Goal: Task Accomplishment & Management: Use online tool/utility

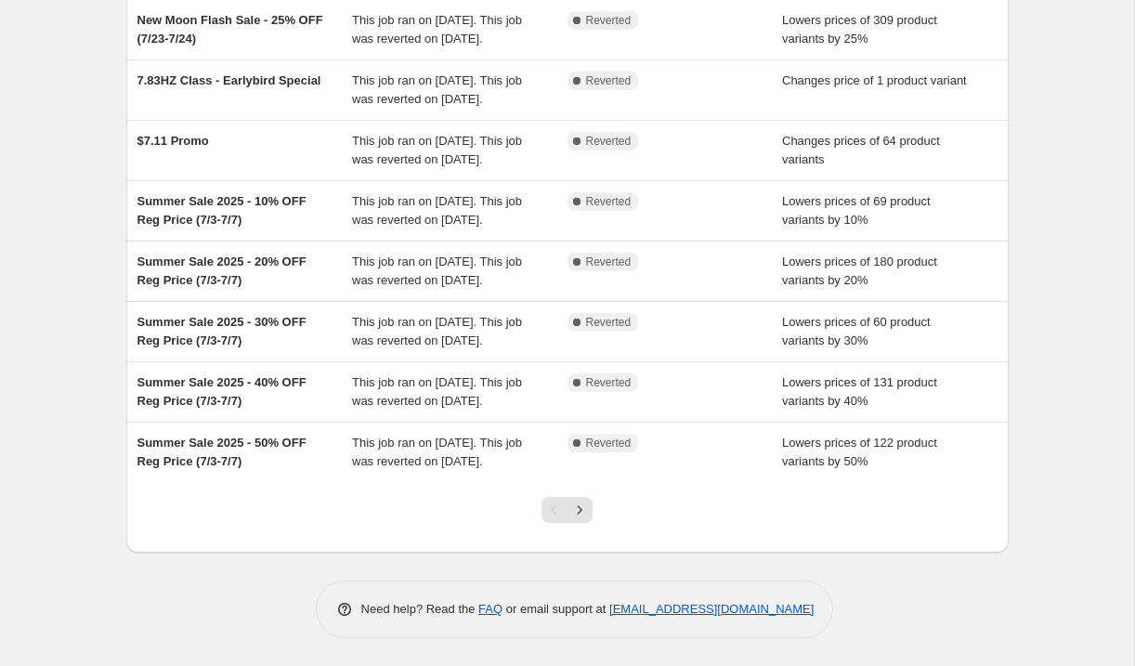
scroll to position [412, 0]
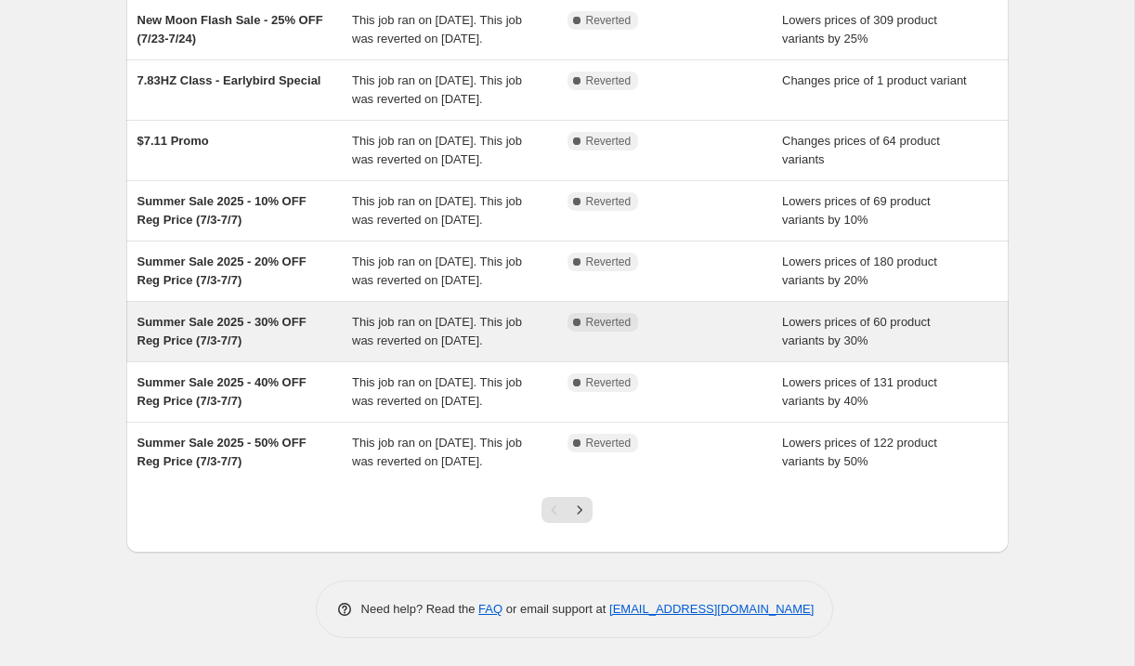
click at [728, 350] on div "Complete Reverted" at bounding box center [676, 331] width 216 height 37
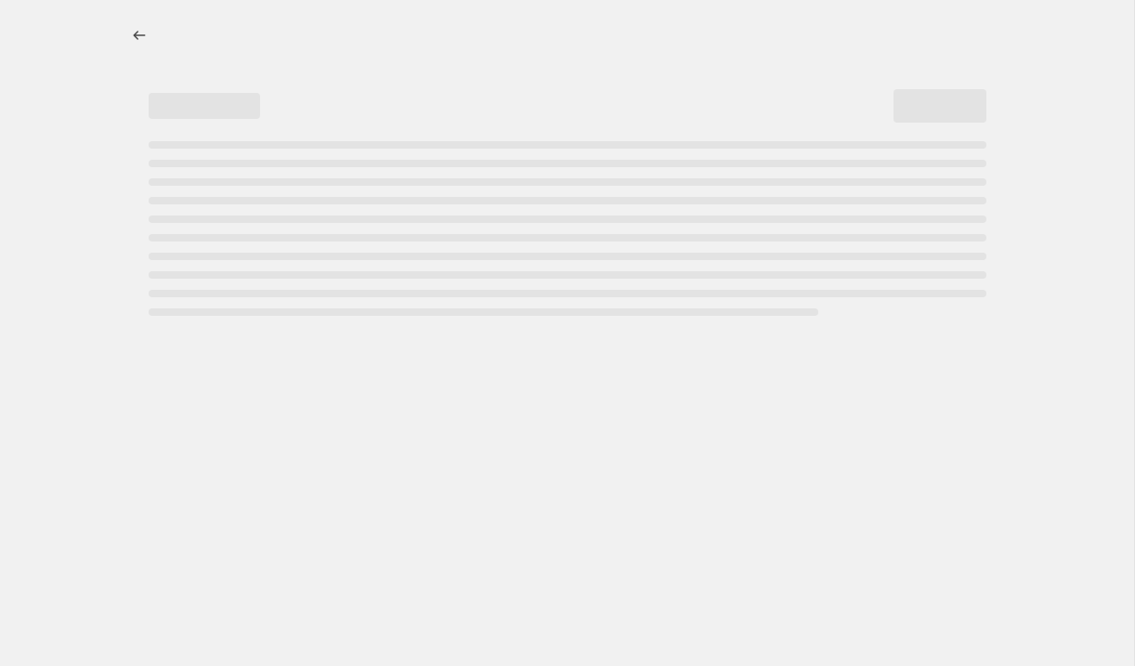
select select "percentage"
select select "tag"
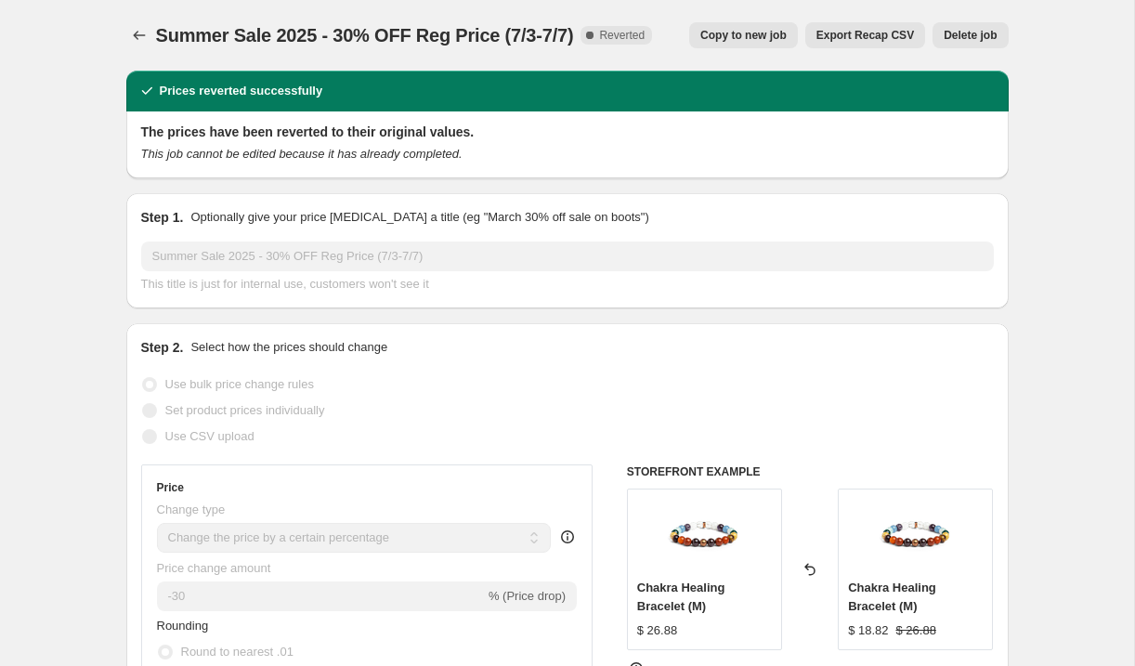
click at [752, 36] on span "Copy to new job" at bounding box center [744, 35] width 86 height 15
select select "percentage"
select select "tag"
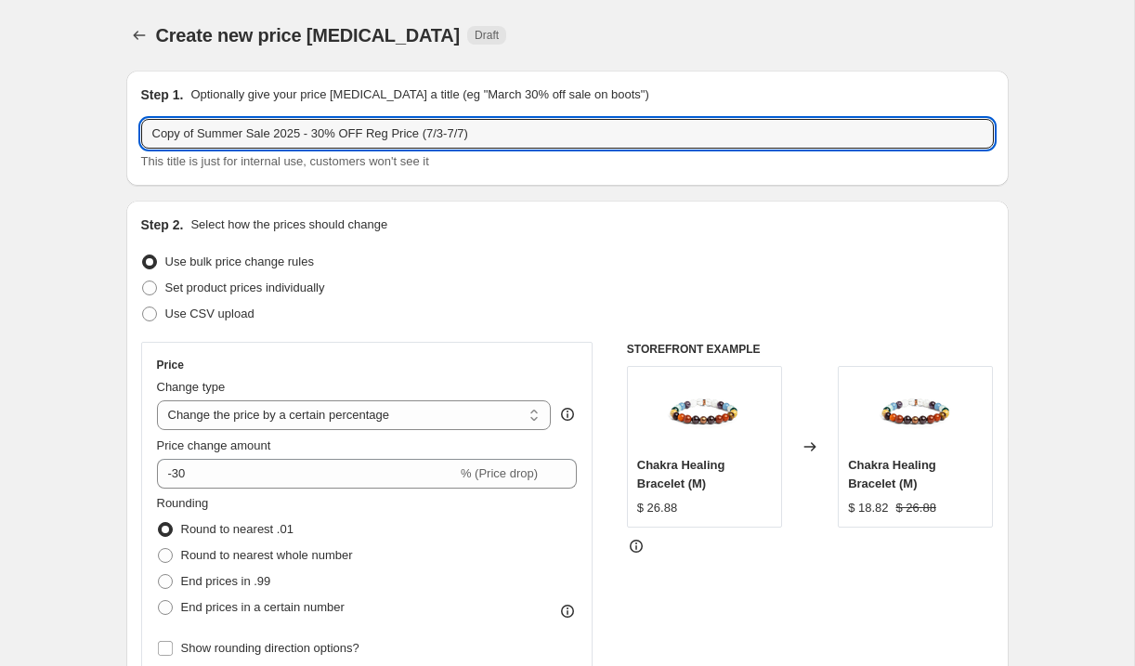
drag, startPoint x: 273, startPoint y: 133, endPoint x: 87, endPoint y: 133, distance: 185.8
drag, startPoint x: 403, startPoint y: 134, endPoint x: 442, endPoint y: 130, distance: 39.2
click at [442, 130] on input "Labor Day Sale 2025 - 30% OFF Reg Price (7/3-7/7)" at bounding box center [567, 134] width 853 height 30
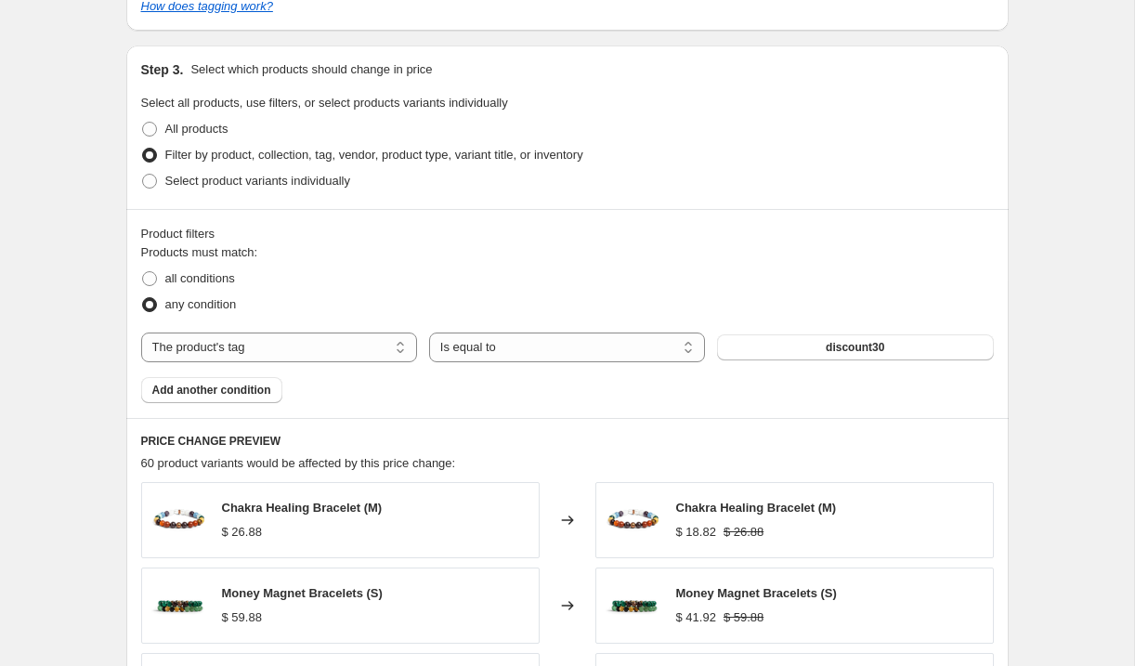
scroll to position [927, 0]
type input "Labor Day Sale 2025 - 30% OFF Reg Price (8/29-9/2)"
click at [901, 342] on button "discount30" at bounding box center [855, 347] width 276 height 26
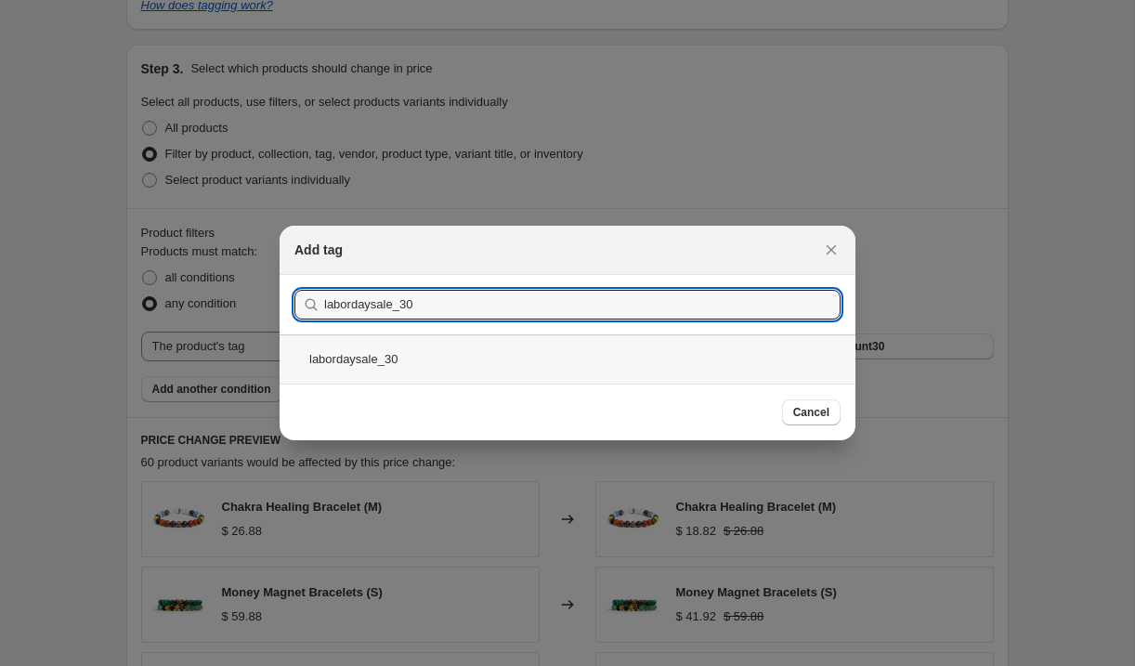
type input "labordaysale_30"
click at [438, 353] on div "labordaysale_30" at bounding box center [568, 358] width 576 height 49
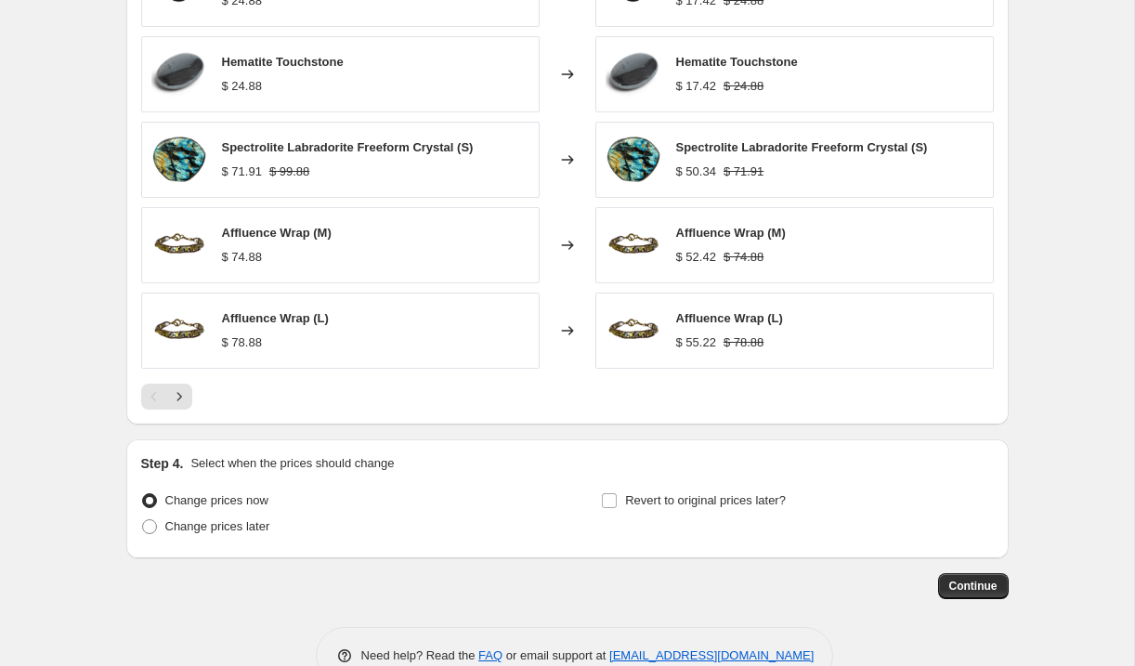
scroll to position [1504, 0]
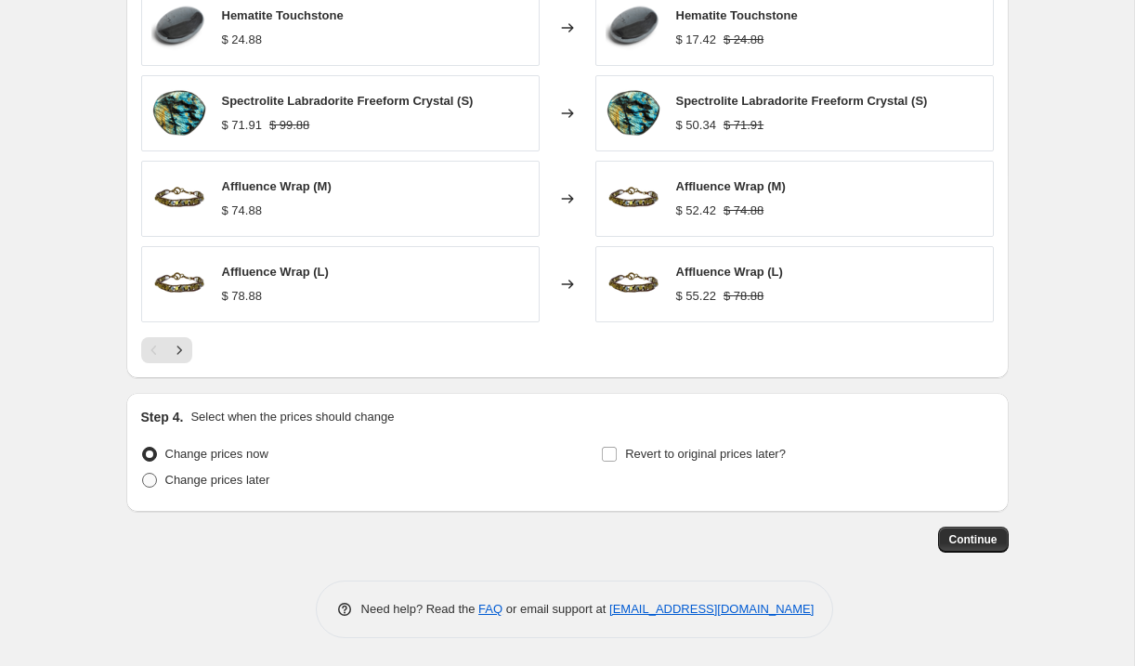
click at [261, 477] on span "Change prices later" at bounding box center [217, 480] width 105 height 14
click at [143, 474] on input "Change prices later" at bounding box center [142, 473] width 1 height 1
radio input "true"
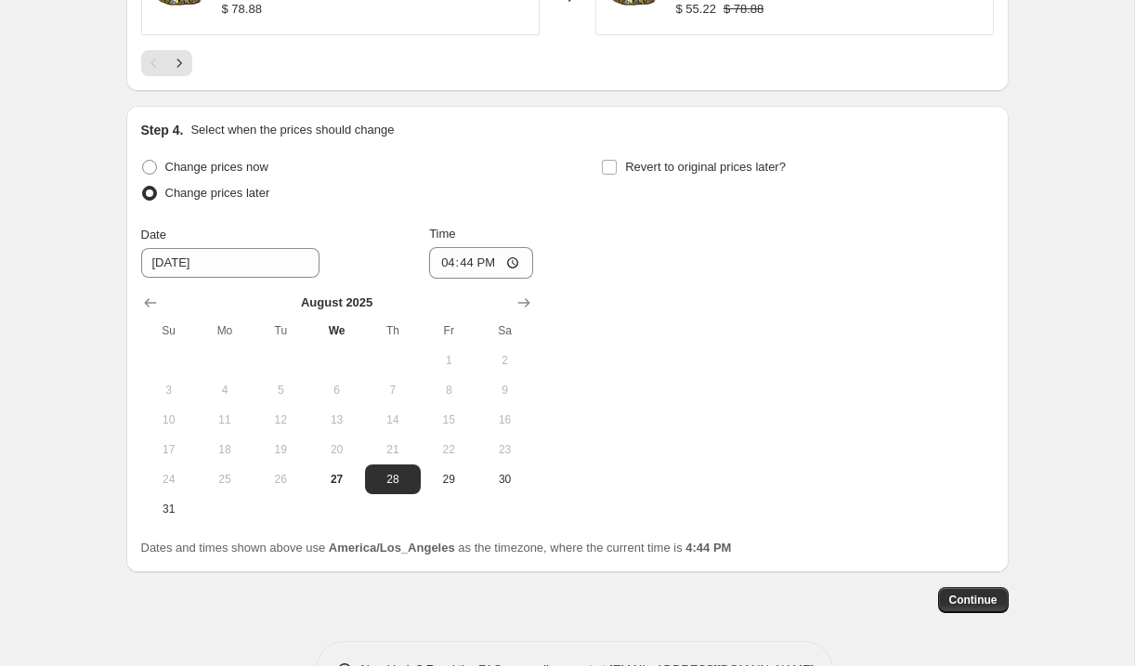
scroll to position [1852, 0]
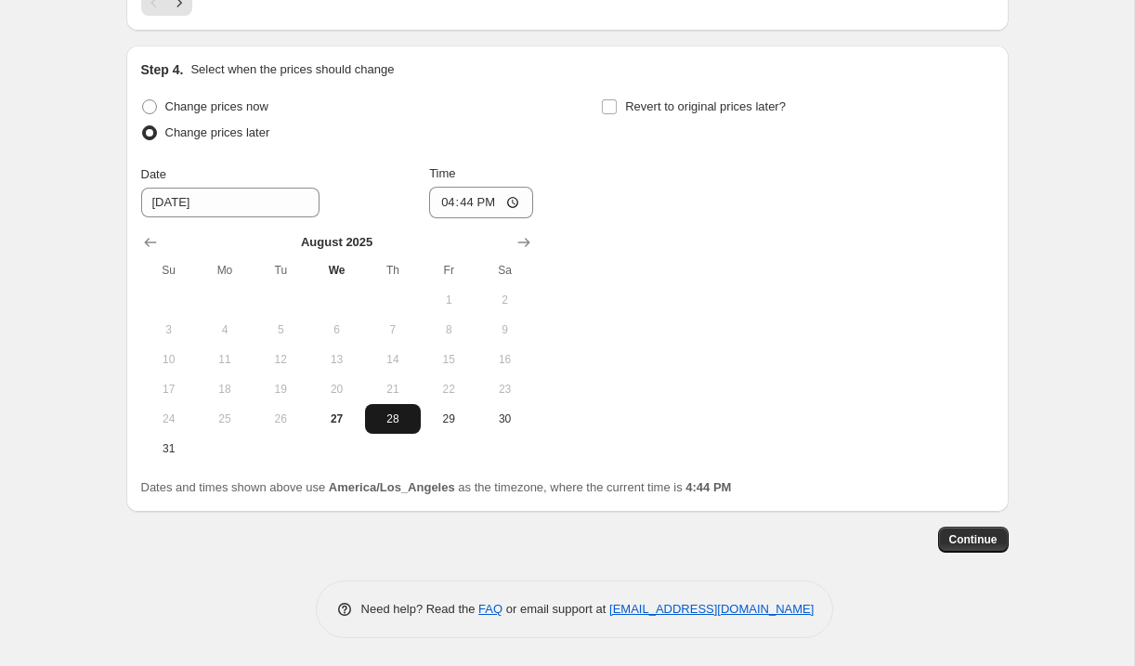
click at [392, 426] on span "28" at bounding box center [393, 419] width 41 height 15
click at [449, 203] on input "16:44" at bounding box center [481, 203] width 104 height 32
type input "14:00"
click at [619, 110] on label "Revert to original prices later?" at bounding box center [693, 107] width 185 height 26
click at [617, 110] on input "Revert to original prices later?" at bounding box center [609, 106] width 15 height 15
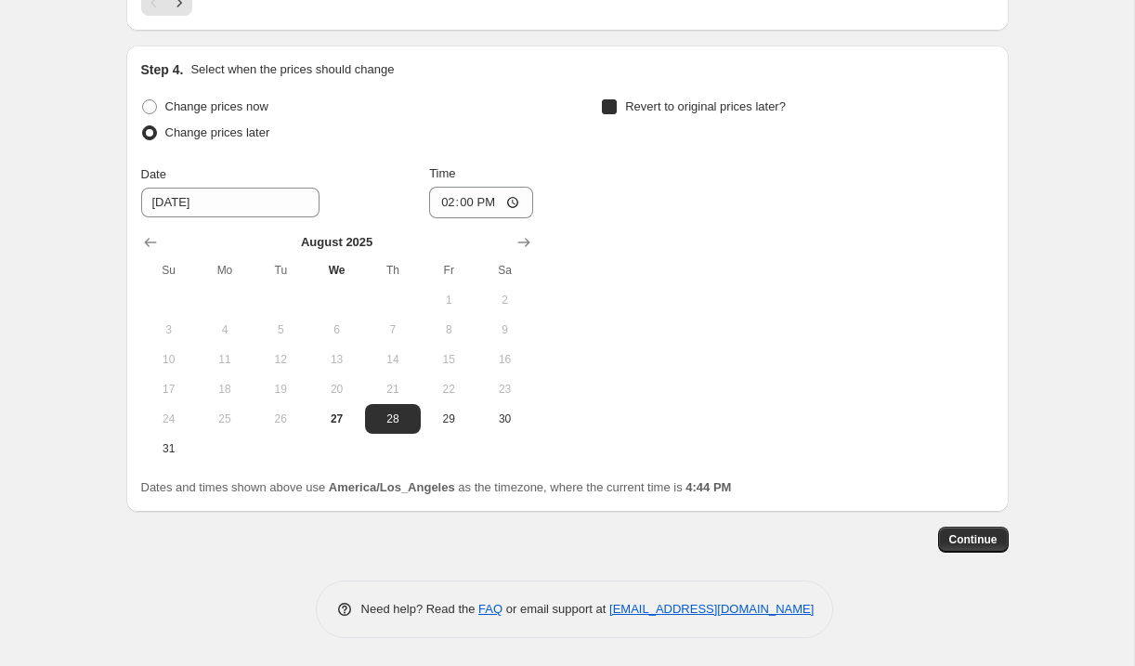
checkbox input "true"
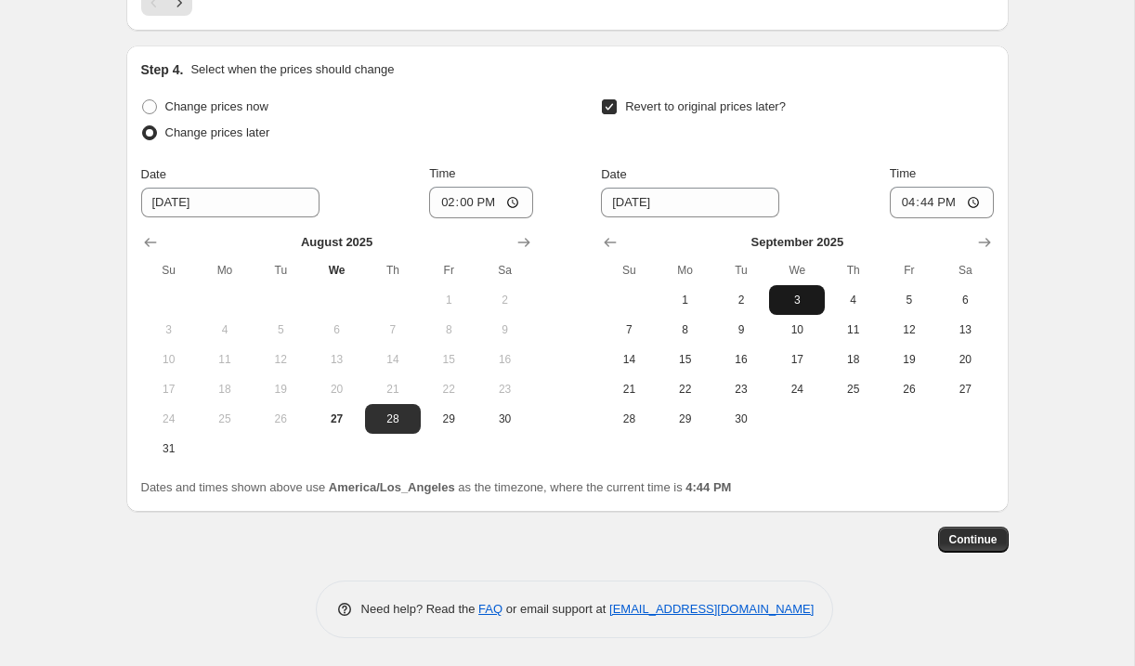
click at [788, 300] on span "3" at bounding box center [797, 300] width 41 height 15
click at [901, 197] on input "16:44" at bounding box center [942, 203] width 104 height 32
type input "00:15"
click at [970, 535] on span "Continue" at bounding box center [974, 539] width 48 height 15
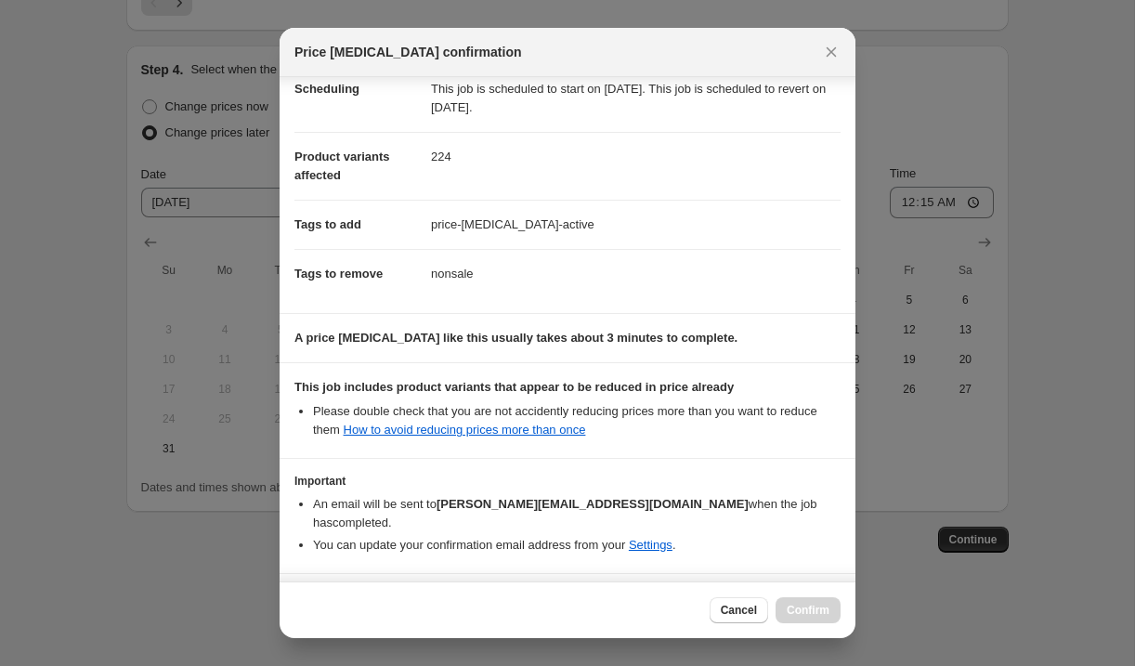
scroll to position [211, 0]
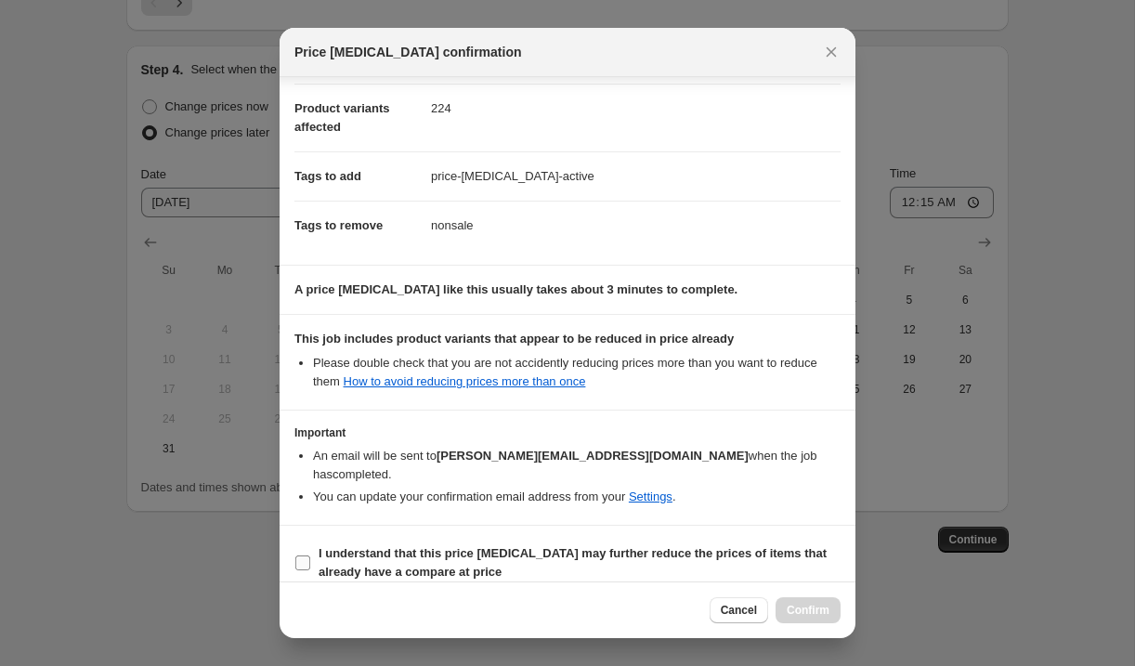
click at [307, 556] on input "I understand that this price change job may further reduce the prices of items …" at bounding box center [302, 563] width 15 height 15
checkbox input "true"
click at [806, 610] on span "Confirm" at bounding box center [808, 610] width 43 height 15
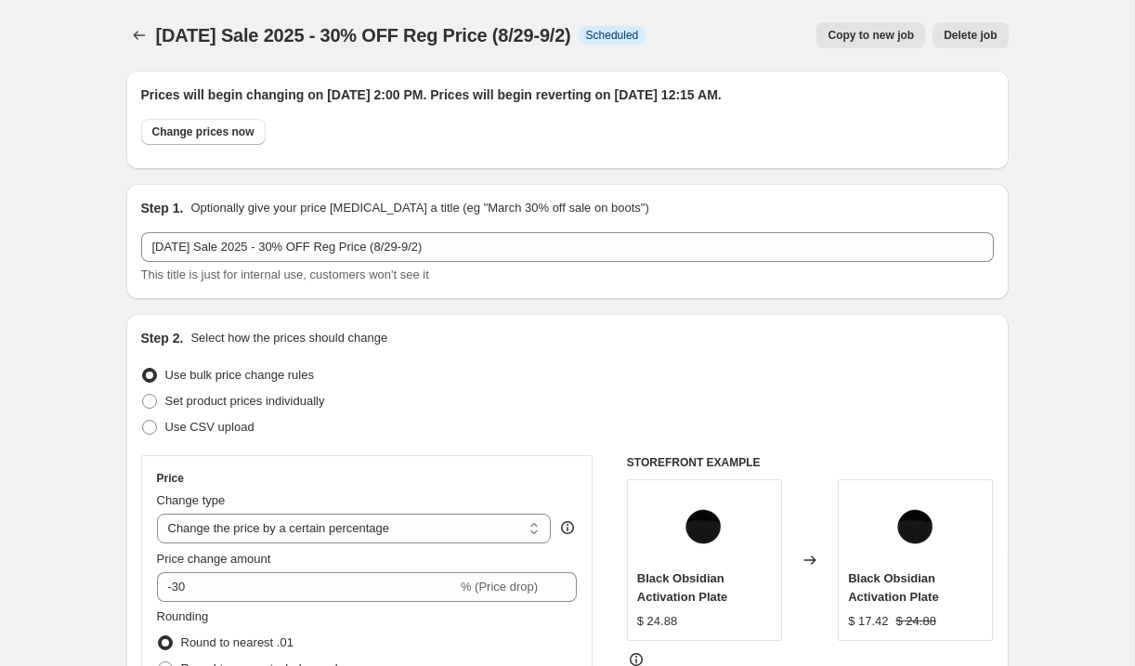
click at [836, 33] on span "Copy to new job" at bounding box center [871, 35] width 86 height 15
select select "percentage"
select select "tag"
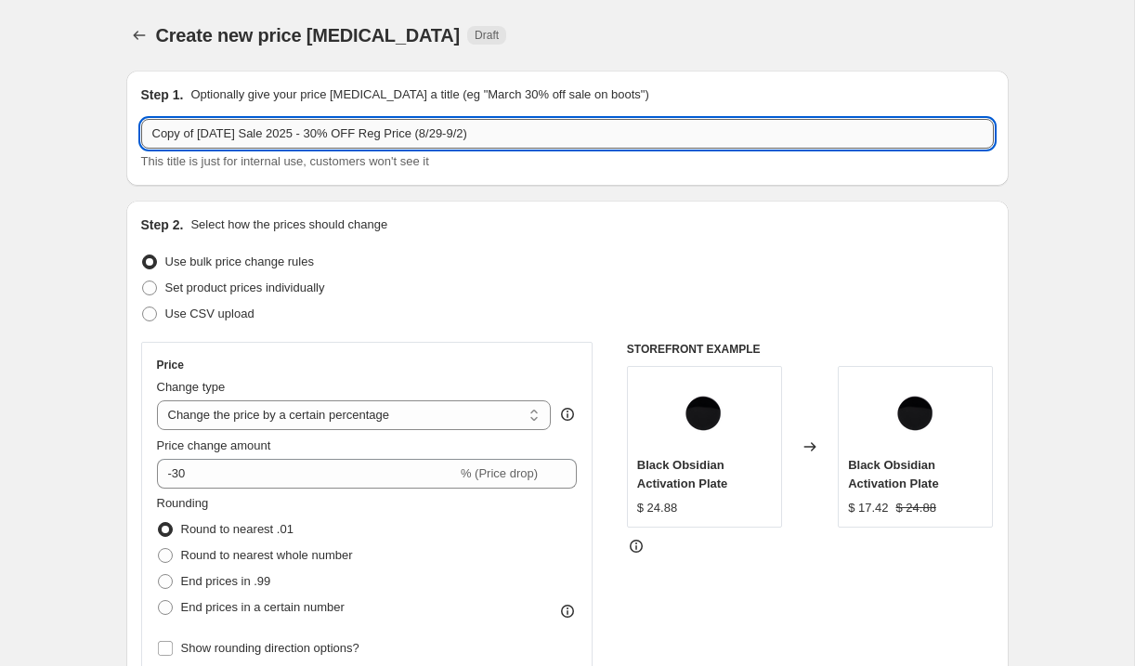
click at [205, 137] on input "Copy of Labor Day Sale 2025 - 30% OFF Reg Price (8/29-9/2)" at bounding box center [567, 134] width 853 height 30
drag, startPoint x: 200, startPoint y: 137, endPoint x: 85, endPoint y: 106, distance: 118.3
click at [291, 135] on input "Labor Day Sale 2025 - 30% OFF Reg Price (8/29-9/2)" at bounding box center [567, 134] width 853 height 30
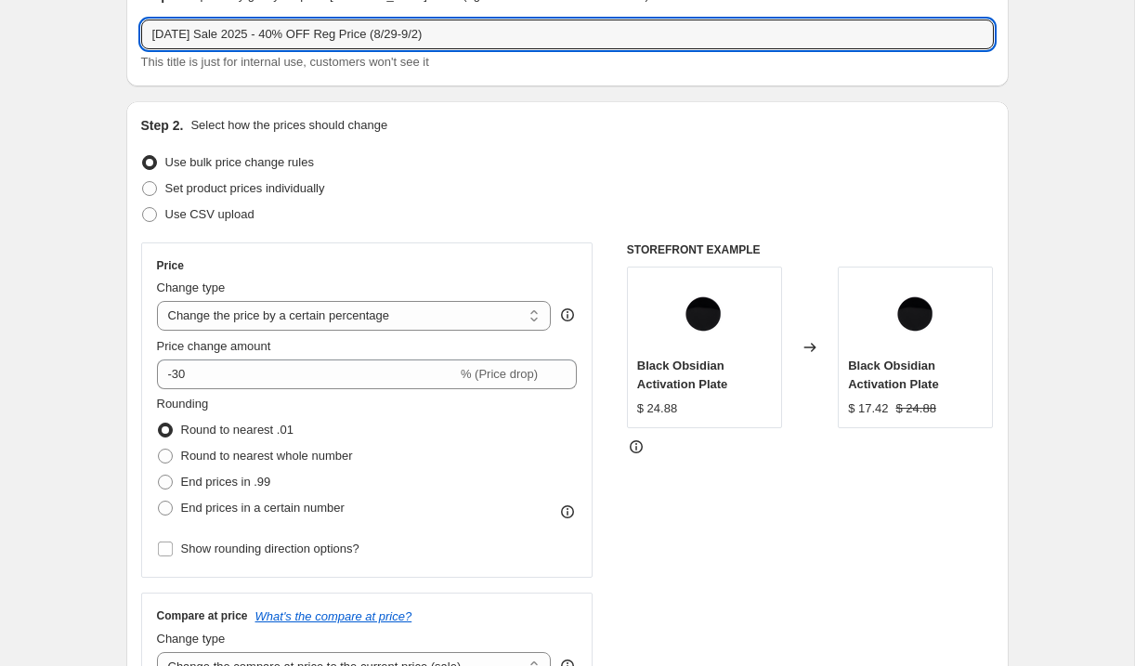
scroll to position [114, 0]
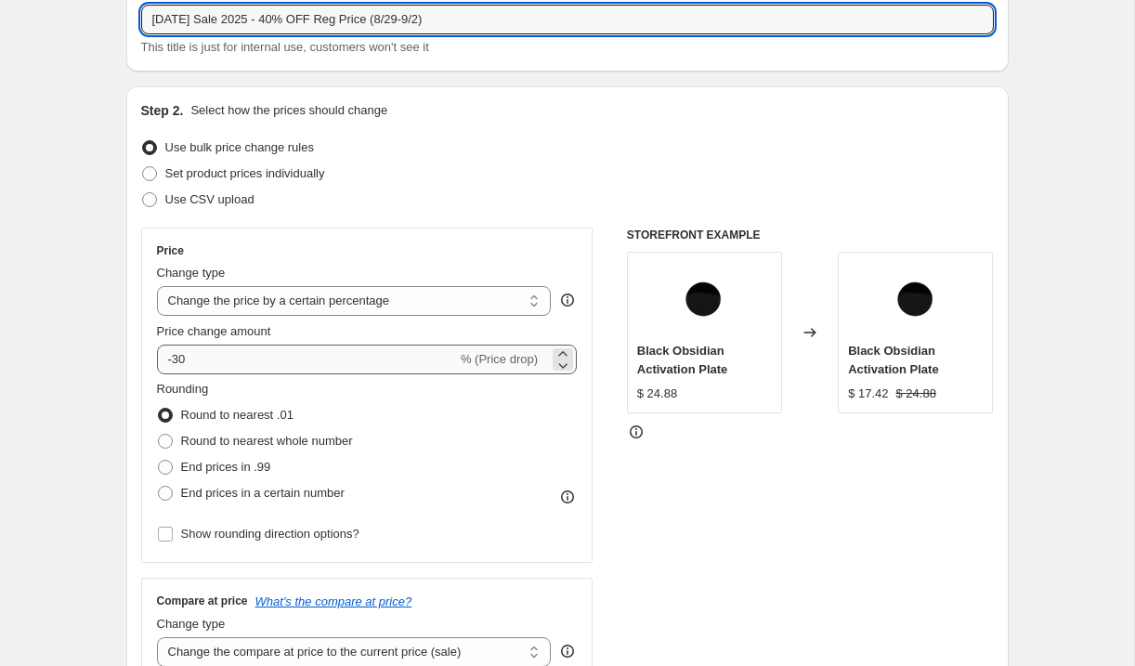
type input "Labor Day Sale 2025 - 40% OFF Reg Price (8/29-9/2)"
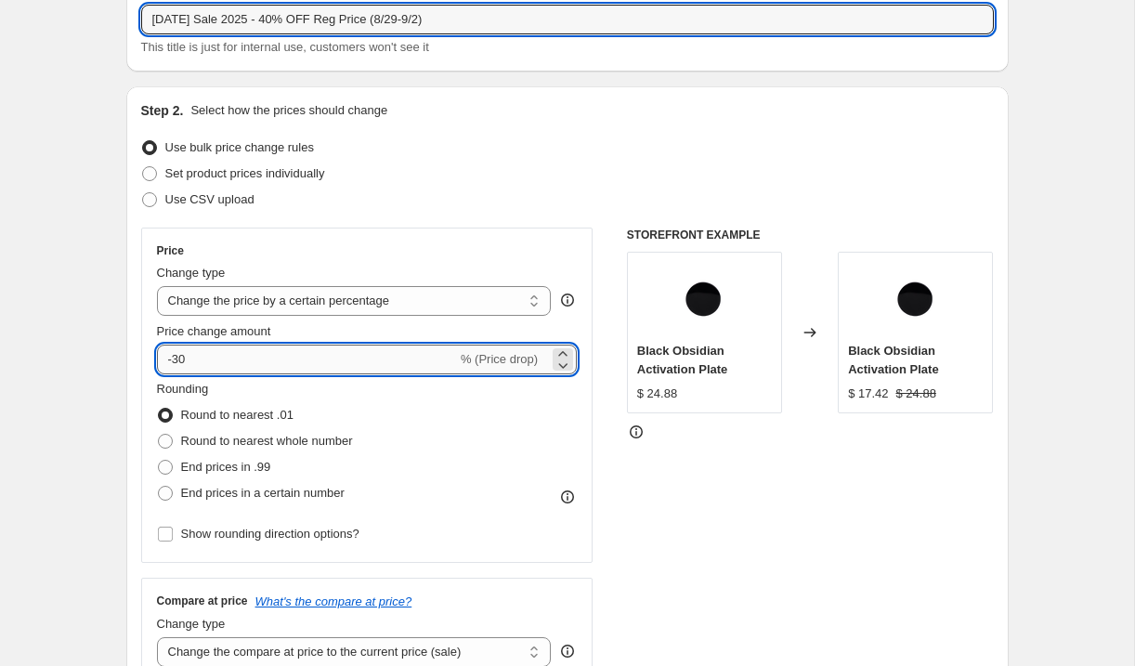
click at [277, 347] on input "-30" at bounding box center [307, 360] width 300 height 30
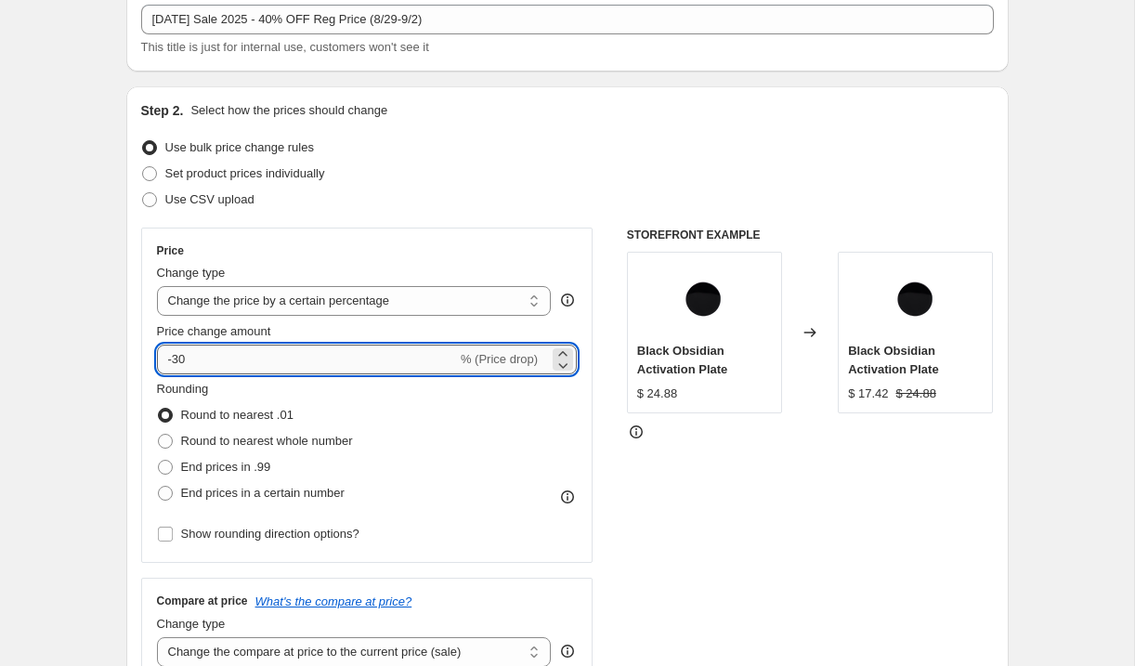
click at [180, 361] on input "-30" at bounding box center [307, 360] width 300 height 30
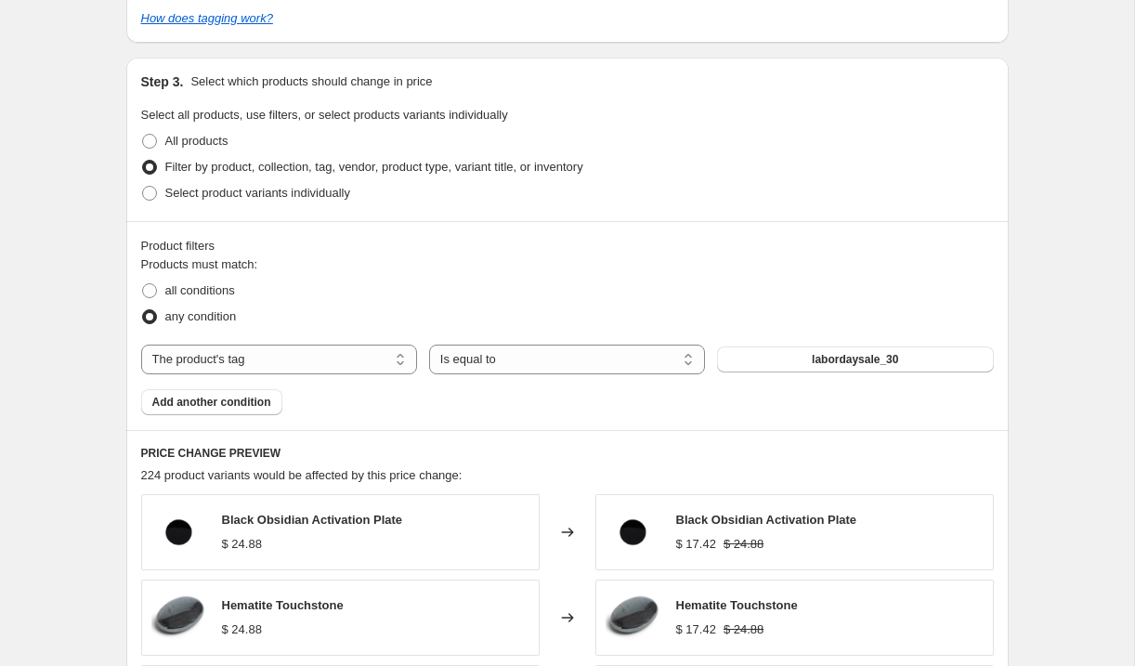
scroll to position [929, 0]
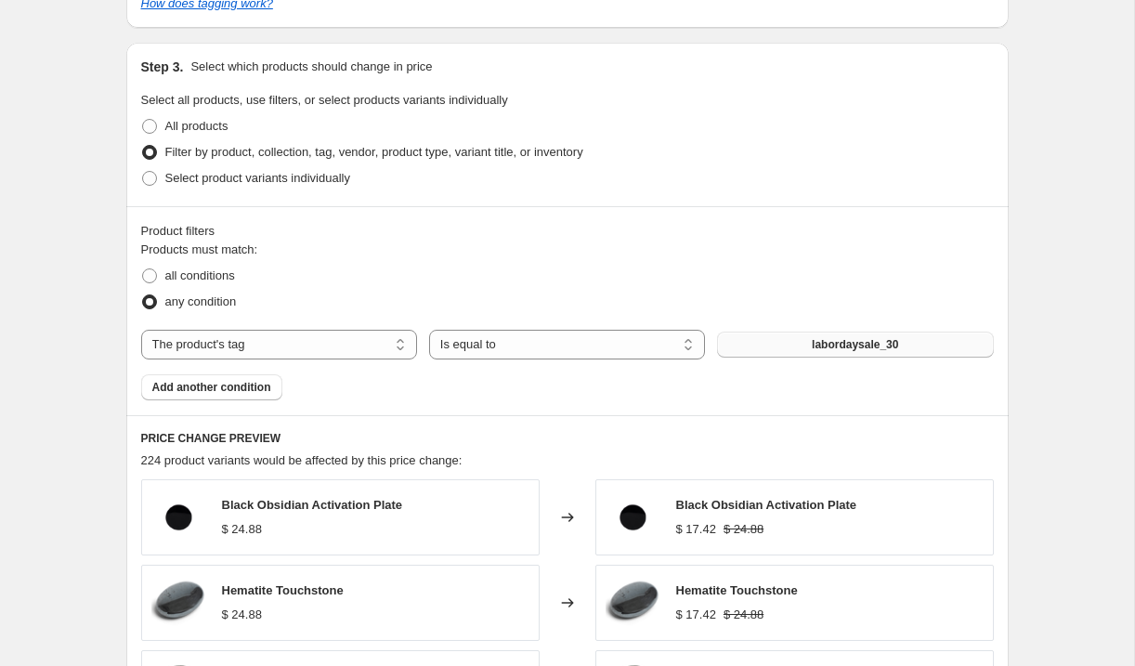
type input "-40"
click at [832, 336] on button "labordaysale_30" at bounding box center [855, 345] width 276 height 26
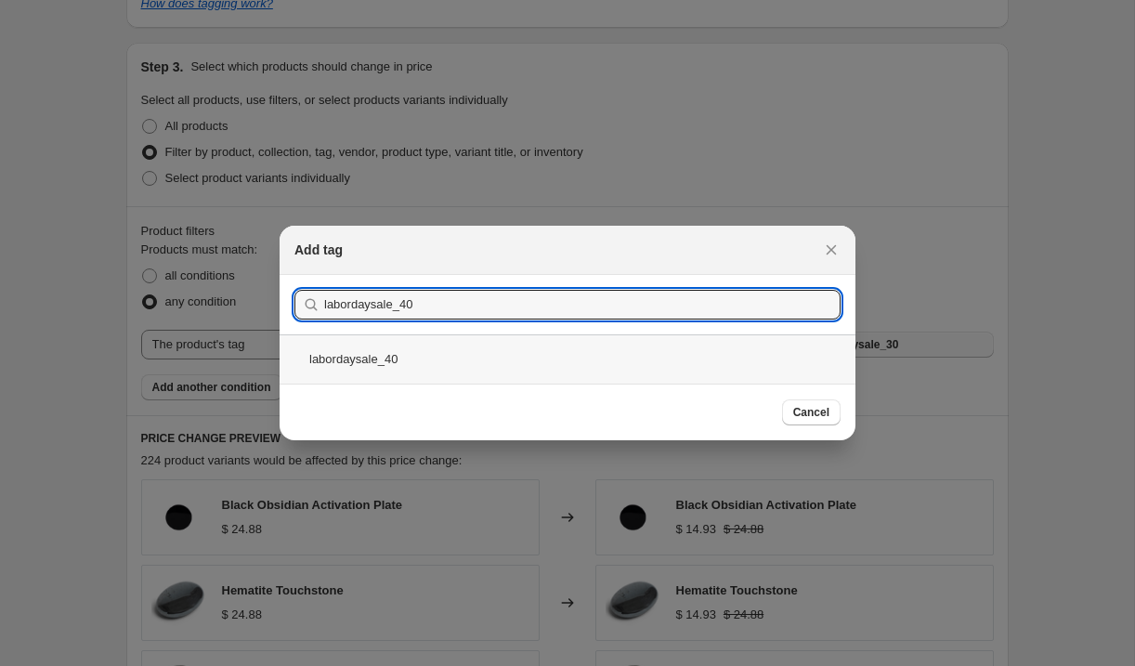
type input "labordaysale_40"
click at [453, 365] on div "labordaysale_40" at bounding box center [568, 358] width 576 height 49
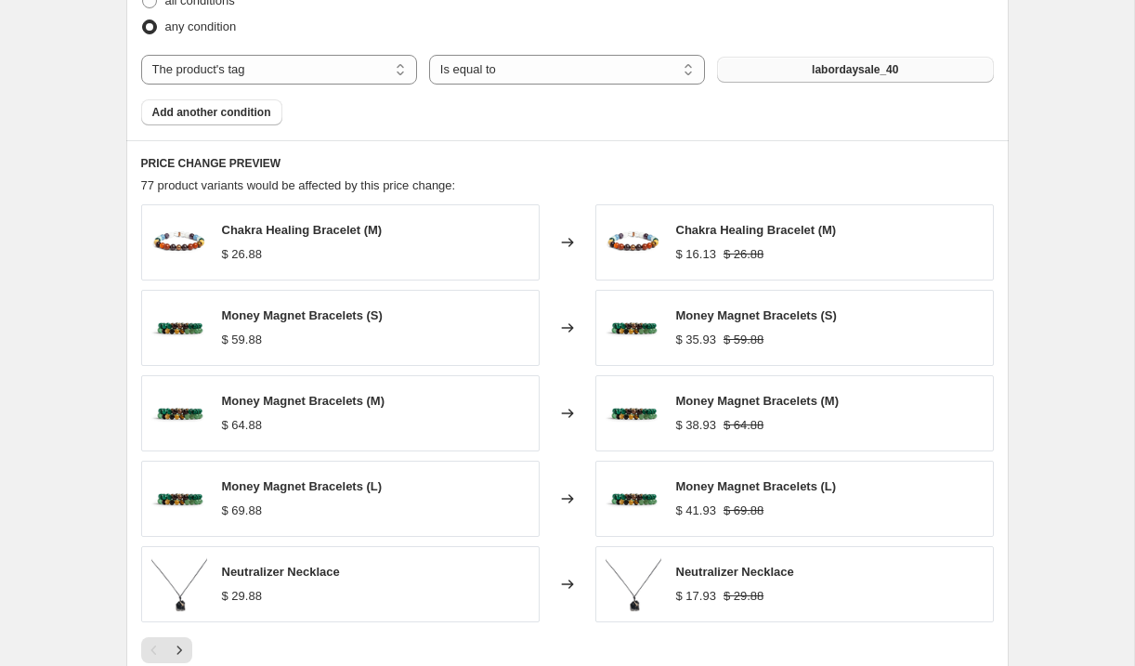
scroll to position [1504, 0]
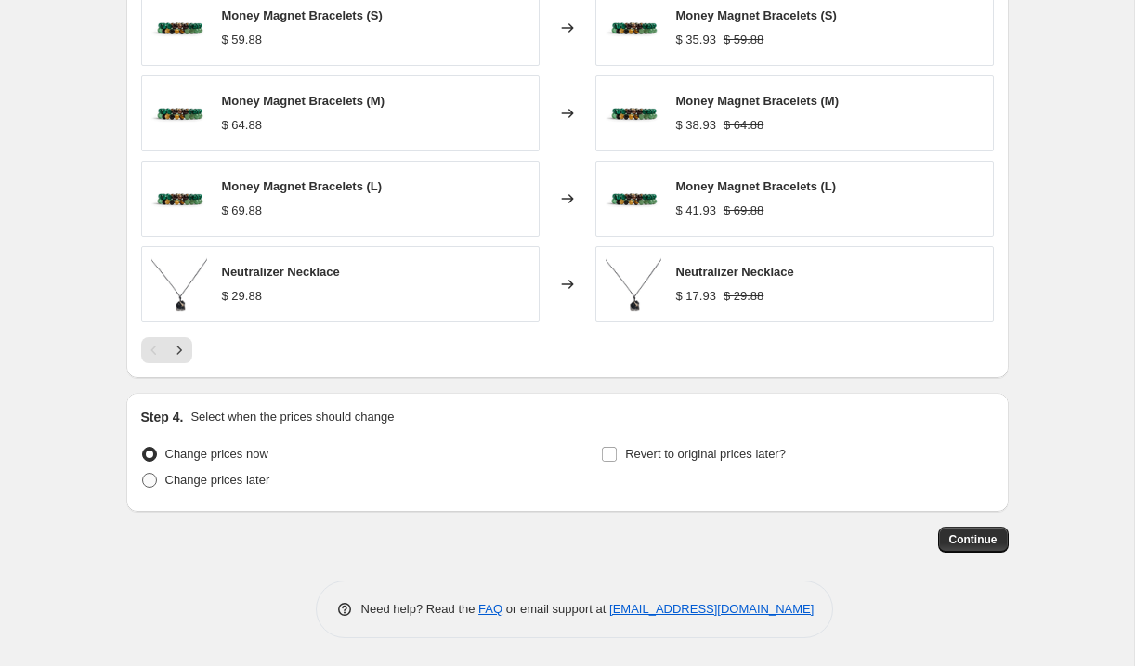
click at [243, 483] on span "Change prices later" at bounding box center [217, 480] width 105 height 14
click at [143, 474] on input "Change prices later" at bounding box center [142, 473] width 1 height 1
radio input "true"
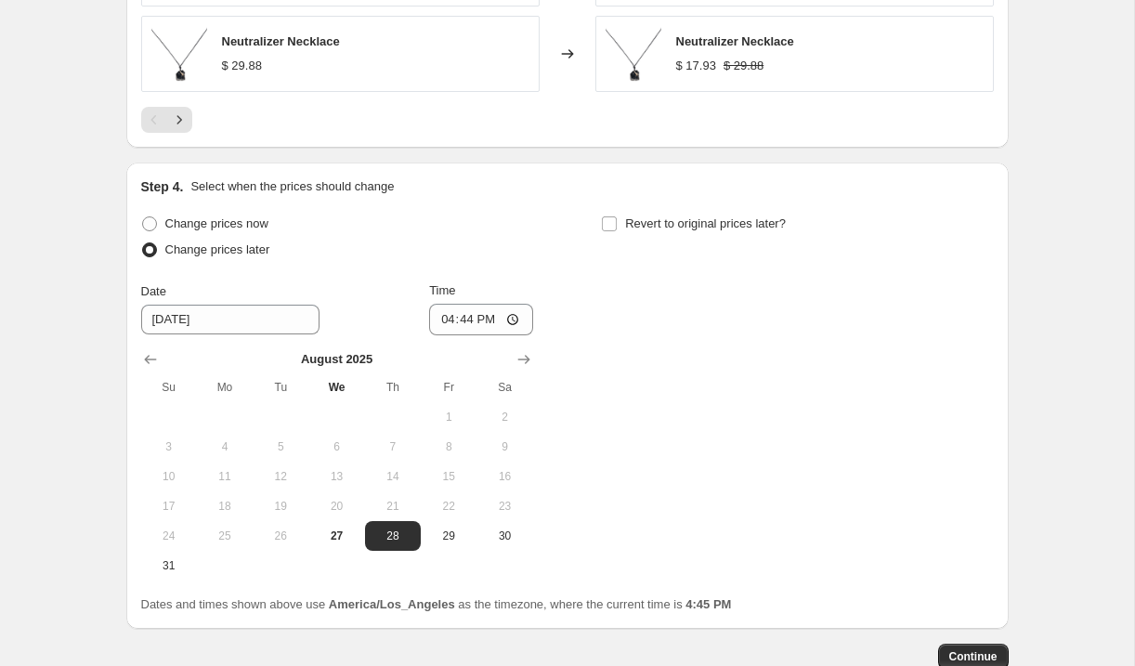
scroll to position [1754, 0]
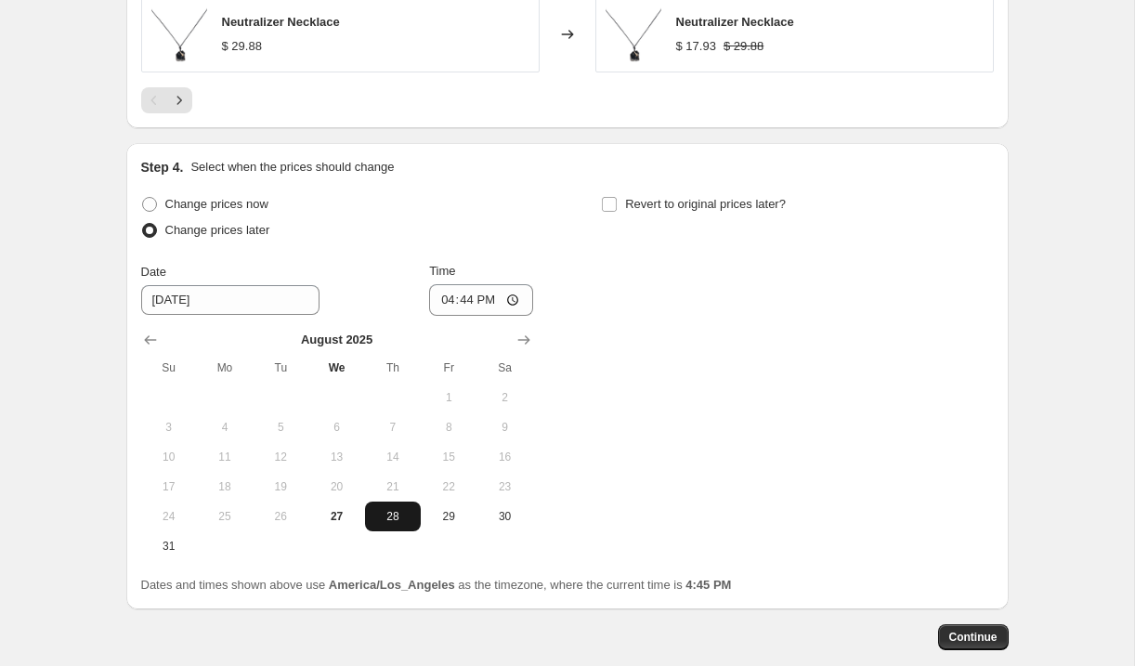
click at [397, 521] on span "28" at bounding box center [393, 516] width 41 height 15
click at [443, 299] on input "16:44" at bounding box center [481, 300] width 104 height 32
click at [444, 295] on input "12:44" at bounding box center [481, 300] width 104 height 32
click at [462, 295] on input "14:44" at bounding box center [481, 300] width 104 height 32
type input "14:05"
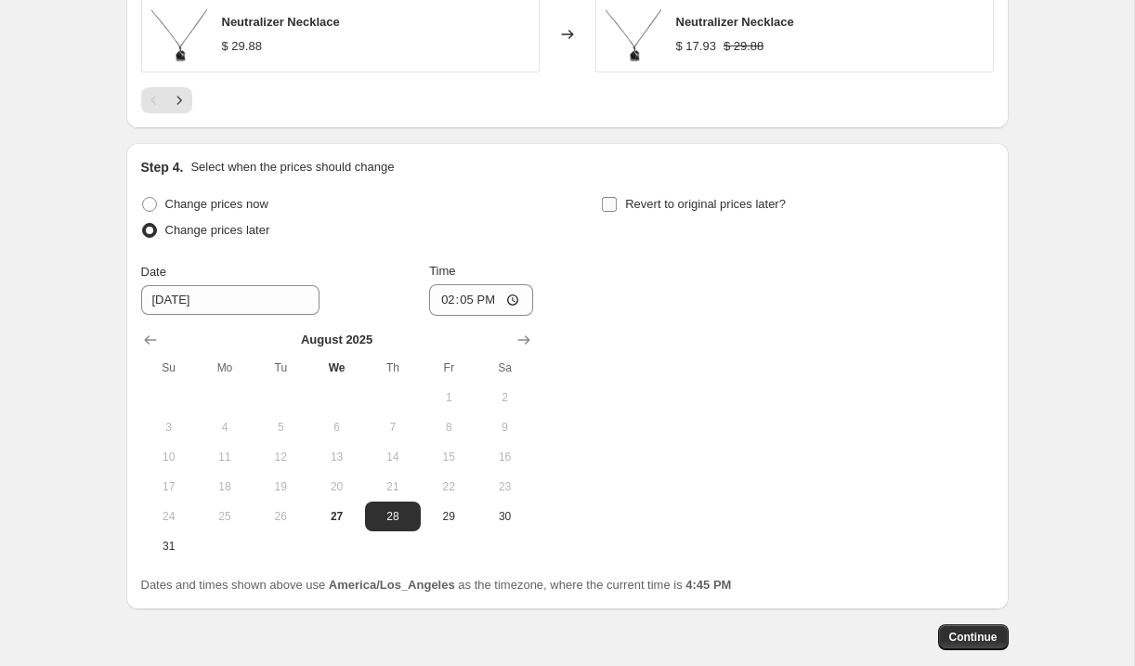
click at [649, 203] on span "Revert to original prices later?" at bounding box center [705, 204] width 161 height 14
click at [617, 203] on input "Revert to original prices later?" at bounding box center [609, 204] width 15 height 15
checkbox input "true"
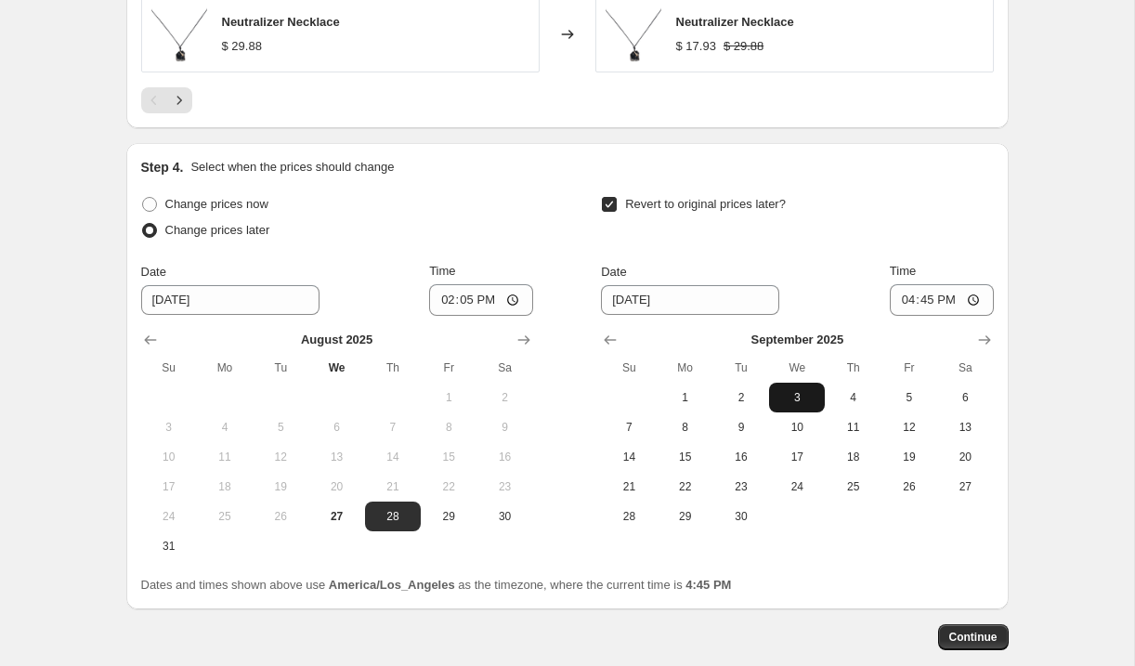
click at [795, 400] on span "3" at bounding box center [797, 397] width 41 height 15
click at [905, 301] on input "16:45" at bounding box center [942, 300] width 104 height 32
type input "00:15"
click at [954, 629] on button "Continue" at bounding box center [973, 637] width 71 height 26
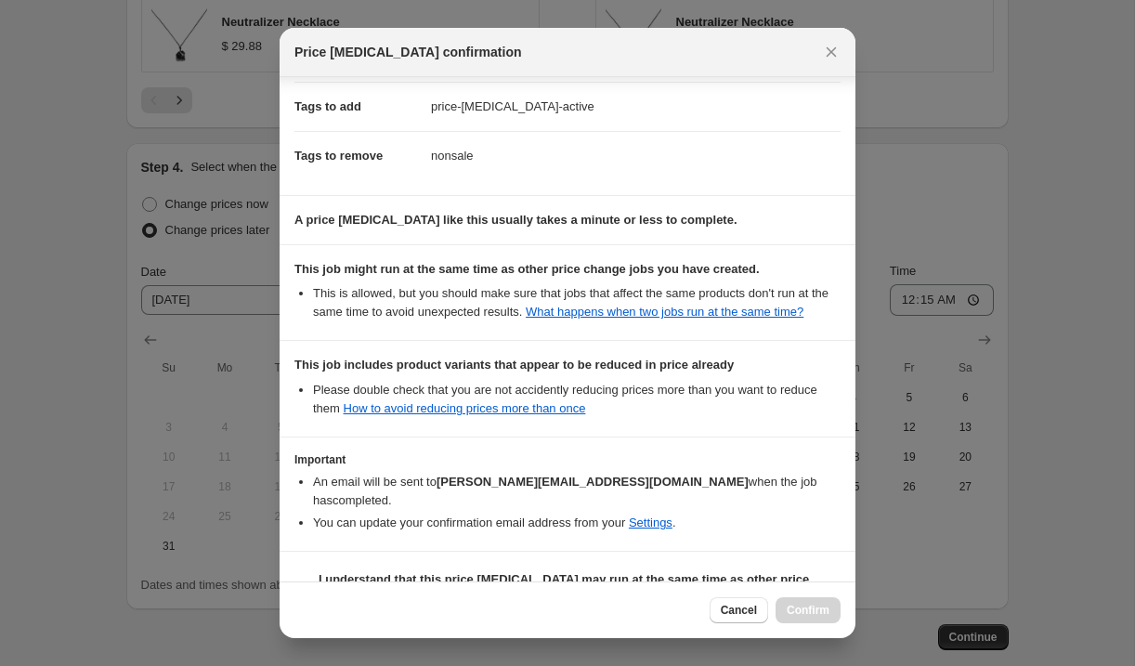
scroll to position [344, 0]
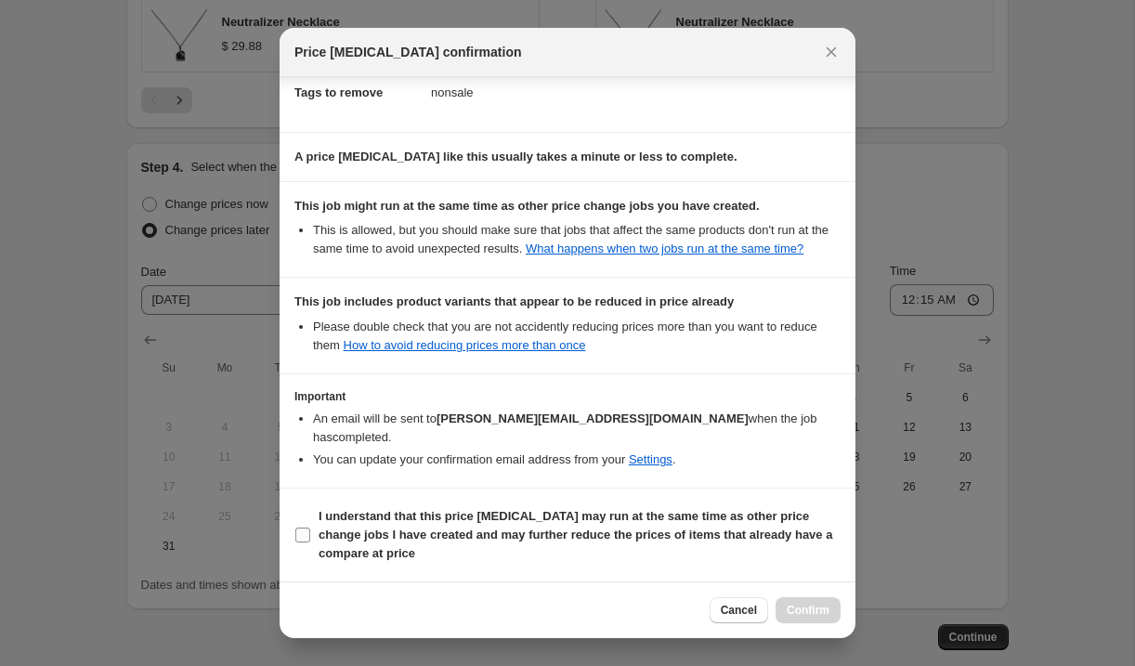
click at [307, 527] on span ":r65:" at bounding box center [303, 535] width 17 height 17
click at [307, 528] on input "I understand that this price change job may run at the same time as other price…" at bounding box center [302, 535] width 15 height 15
checkbox input "true"
click at [799, 601] on button "Confirm" at bounding box center [808, 610] width 65 height 26
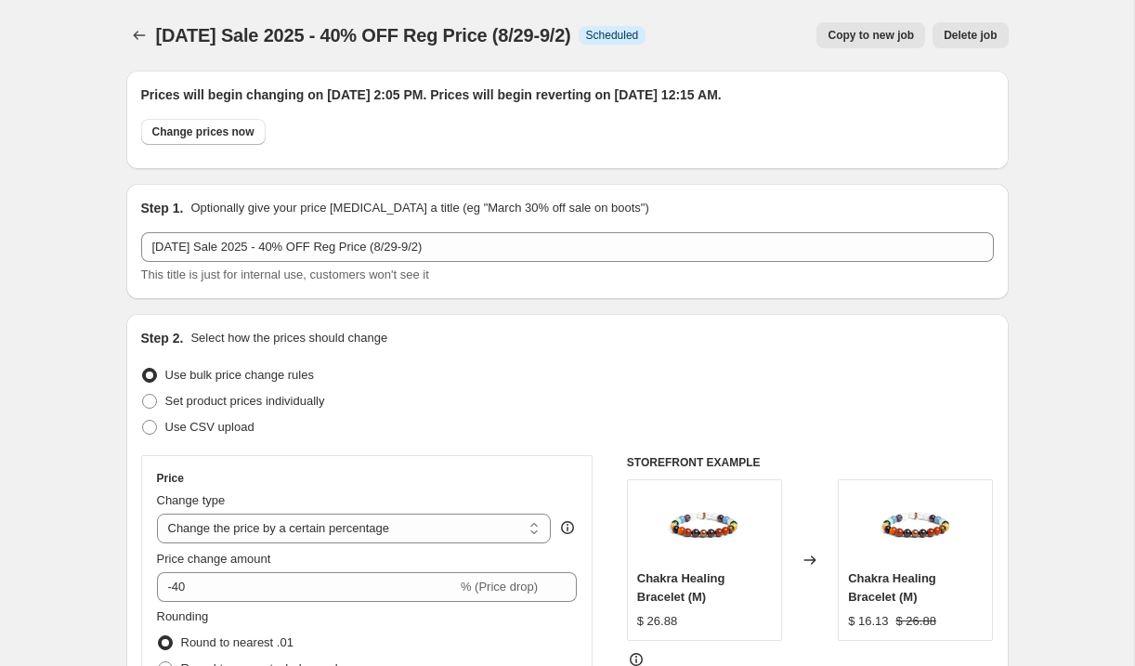
click at [825, 43] on button "Copy to new job" at bounding box center [871, 35] width 109 height 26
select select "percentage"
select select "tag"
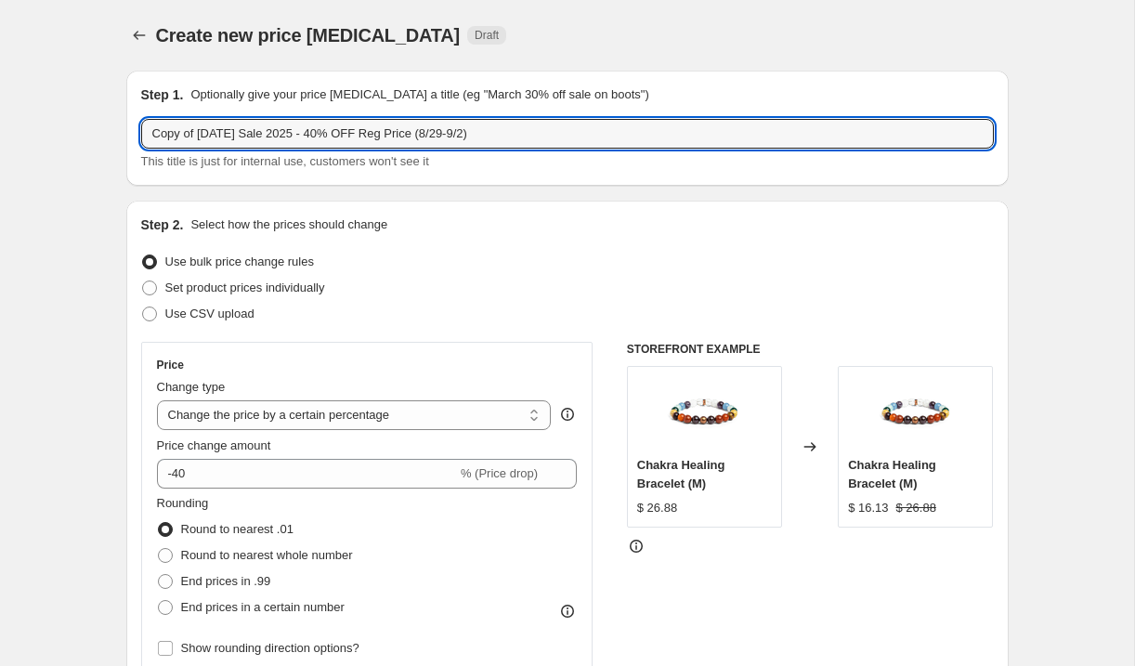
drag, startPoint x: 199, startPoint y: 133, endPoint x: 98, endPoint y: 122, distance: 101.9
click at [290, 136] on input "Labor Day Sale 2025 - 40% OFF Reg Price (8/29-9/2)" at bounding box center [567, 134] width 853 height 30
type input "Labor Day Sale 2025 - 50% OFF Reg Price (8/29-9/2)"
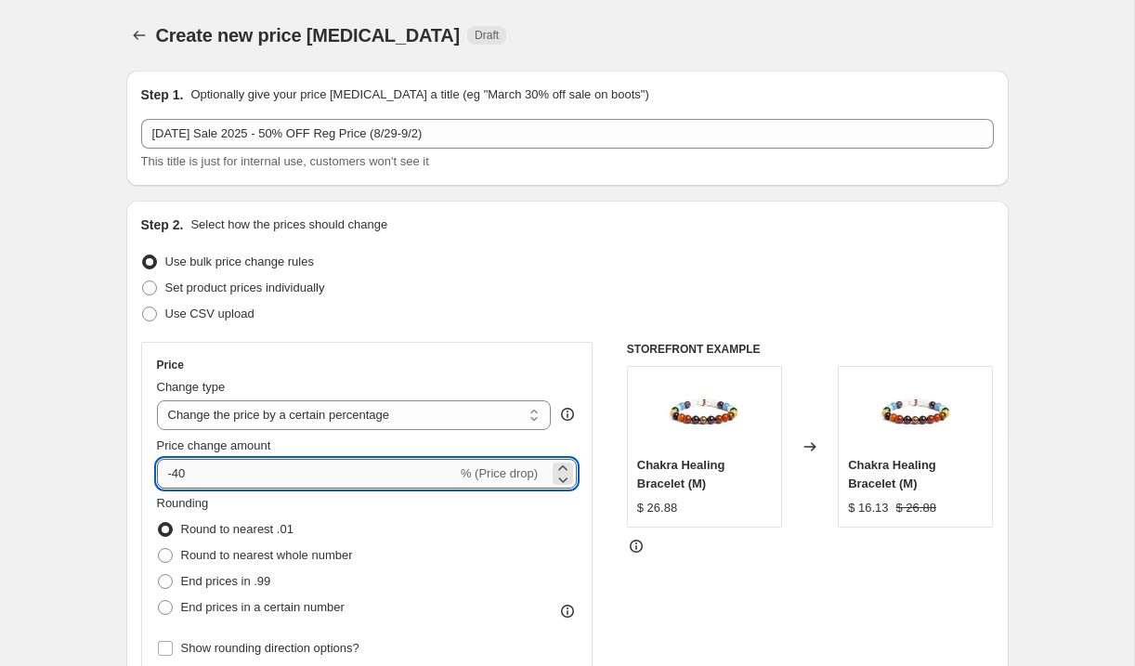
click at [233, 479] on input "-40" at bounding box center [307, 474] width 300 height 30
type input "-4"
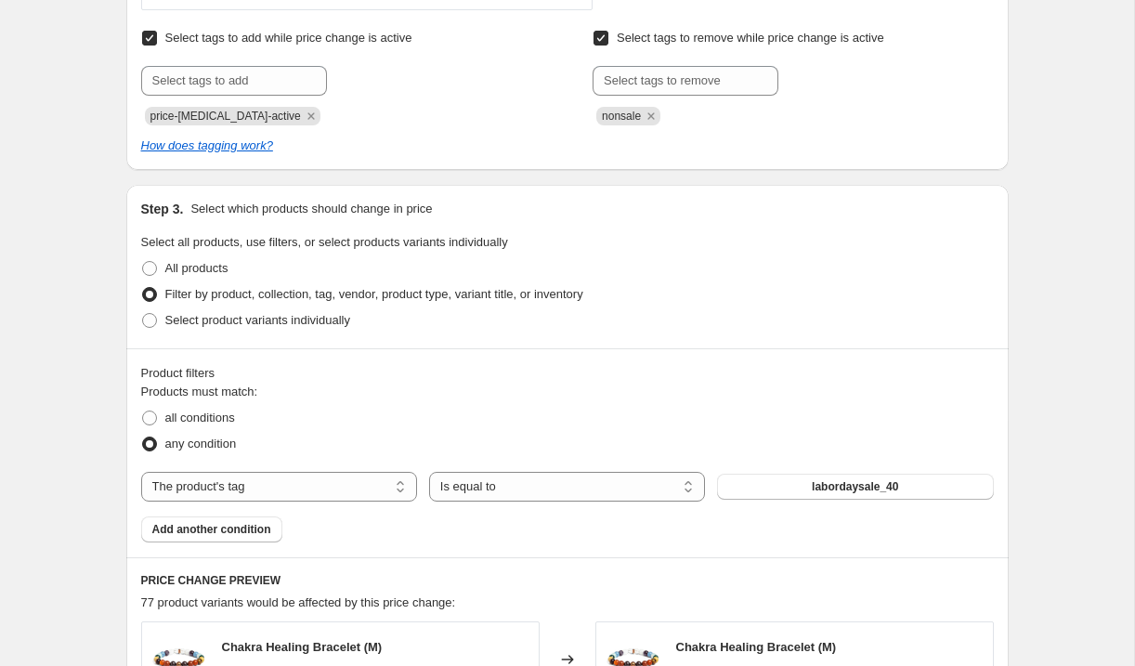
scroll to position [792, 0]
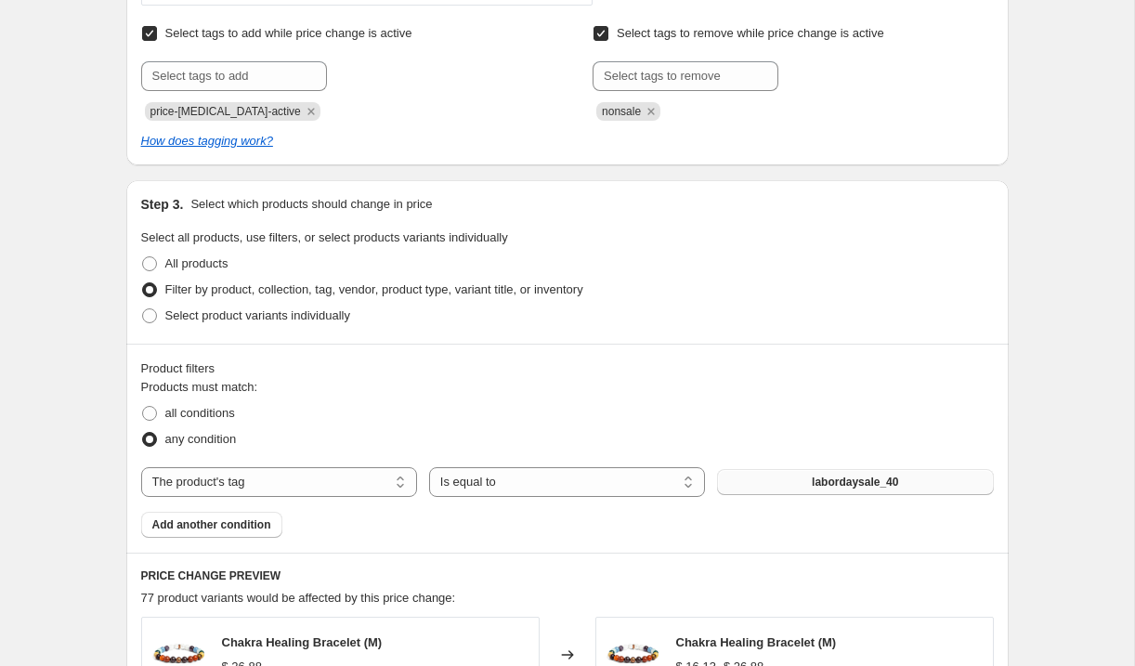
type input "-50"
click at [790, 493] on button "labordaysale_40" at bounding box center [855, 482] width 276 height 26
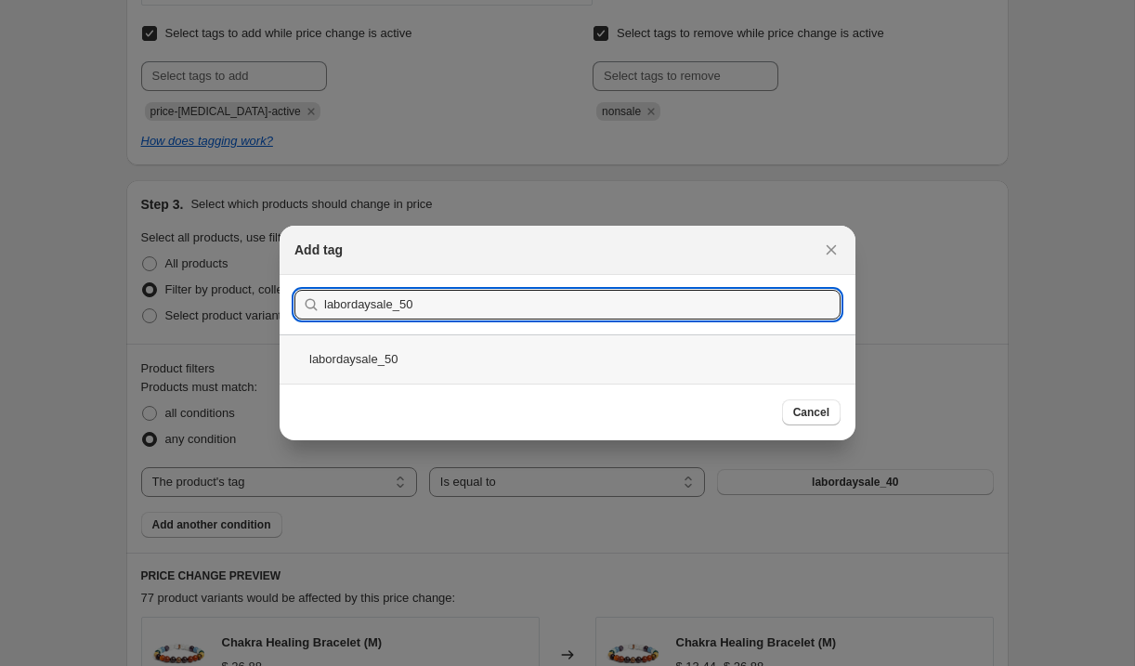
type input "labordaysale_50"
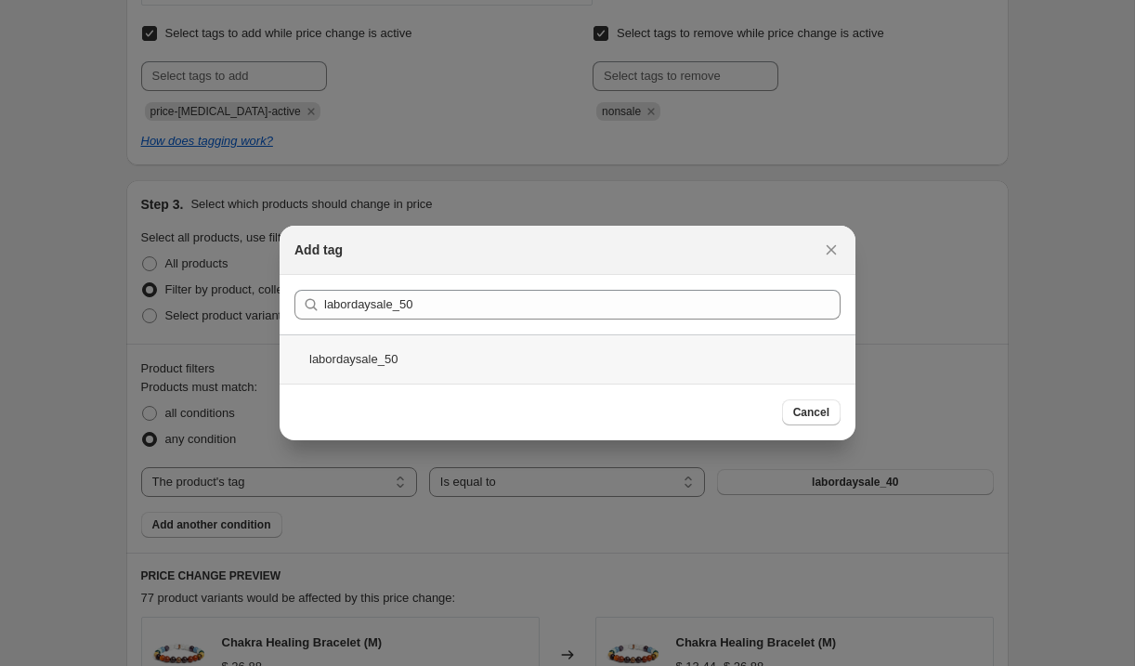
click at [407, 364] on div "labordaysale_50" at bounding box center [568, 358] width 576 height 49
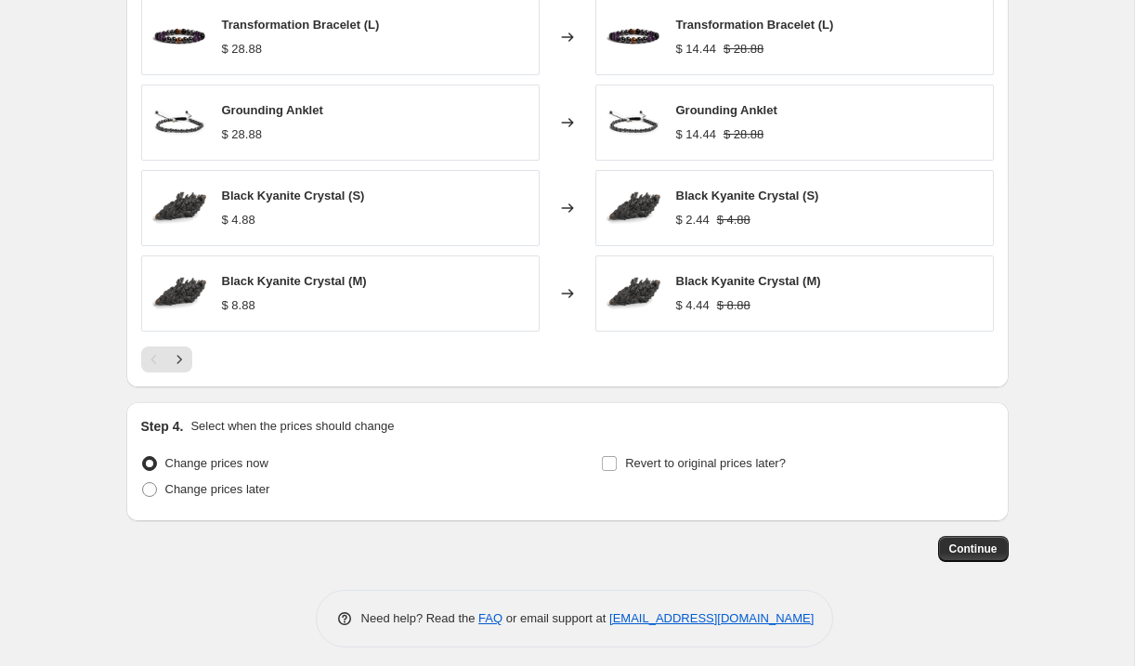
scroll to position [1504, 0]
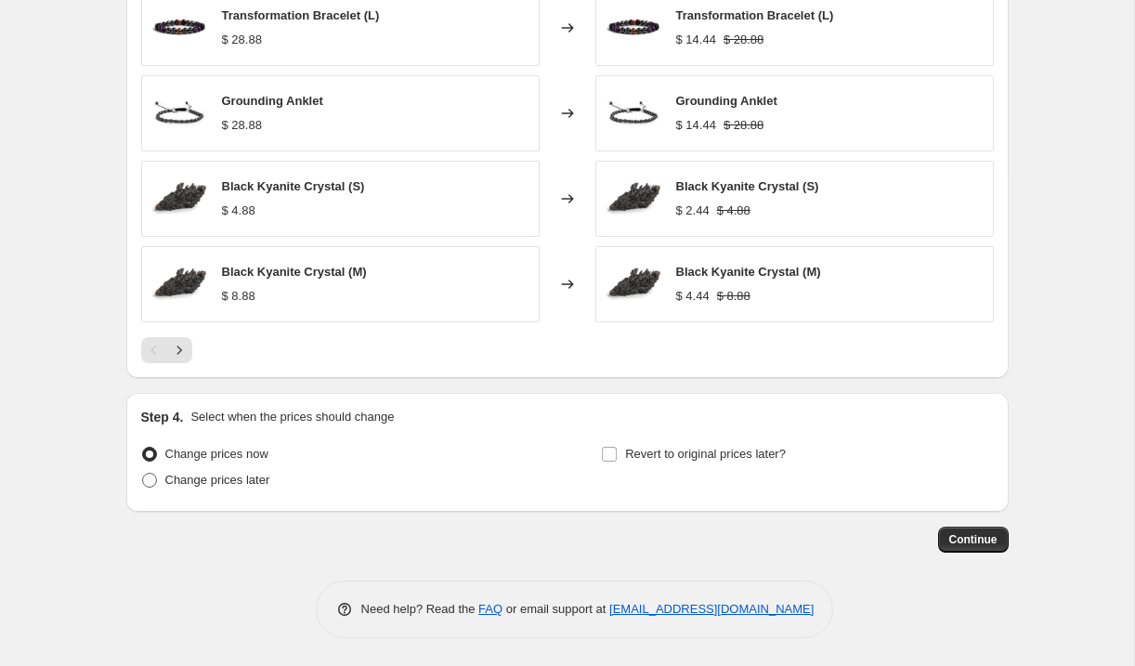
click at [216, 479] on span "Change prices later" at bounding box center [217, 480] width 105 height 14
click at [143, 474] on input "Change prices later" at bounding box center [142, 473] width 1 height 1
radio input "true"
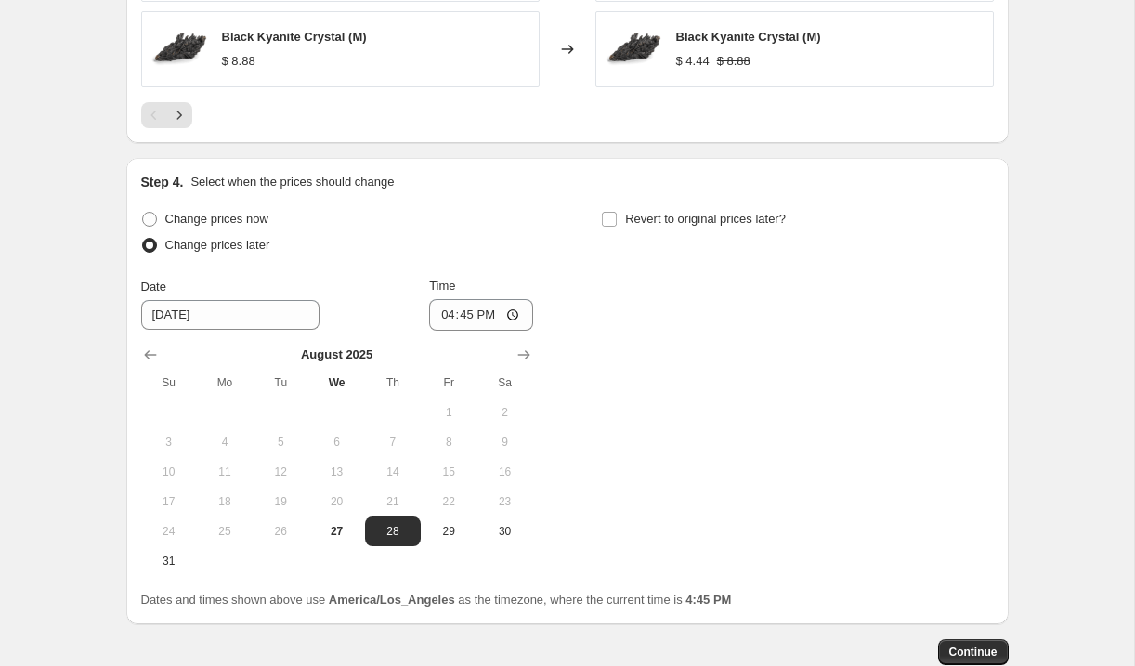
scroll to position [1737, 0]
click at [398, 526] on span "28" at bounding box center [393, 533] width 41 height 15
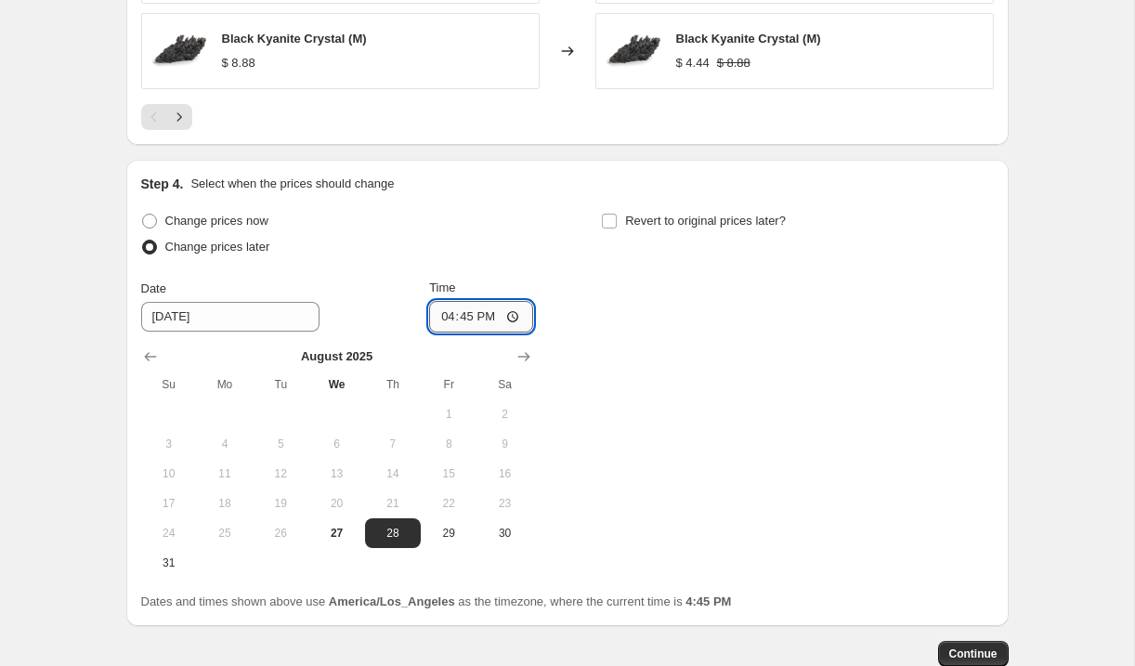
click at [439, 314] on input "16:45" at bounding box center [481, 317] width 104 height 32
type input "14:15"
click at [623, 224] on label "Revert to original prices later?" at bounding box center [693, 221] width 185 height 26
click at [617, 224] on input "Revert to original prices later?" at bounding box center [609, 221] width 15 height 15
checkbox input "true"
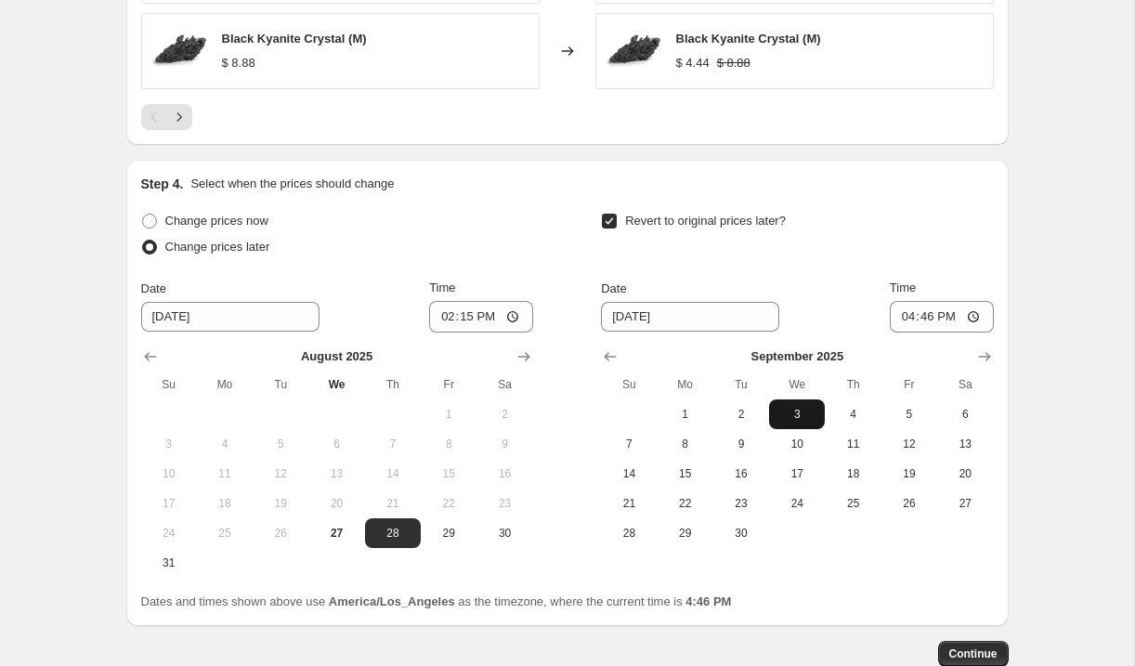
click at [812, 414] on span "3" at bounding box center [797, 414] width 41 height 15
click at [900, 314] on input "16:46" at bounding box center [942, 317] width 104 height 32
click at [900, 314] on input "14:03" at bounding box center [942, 317] width 104 height 32
type input "00:15"
click at [977, 644] on button "Continue" at bounding box center [973, 654] width 71 height 26
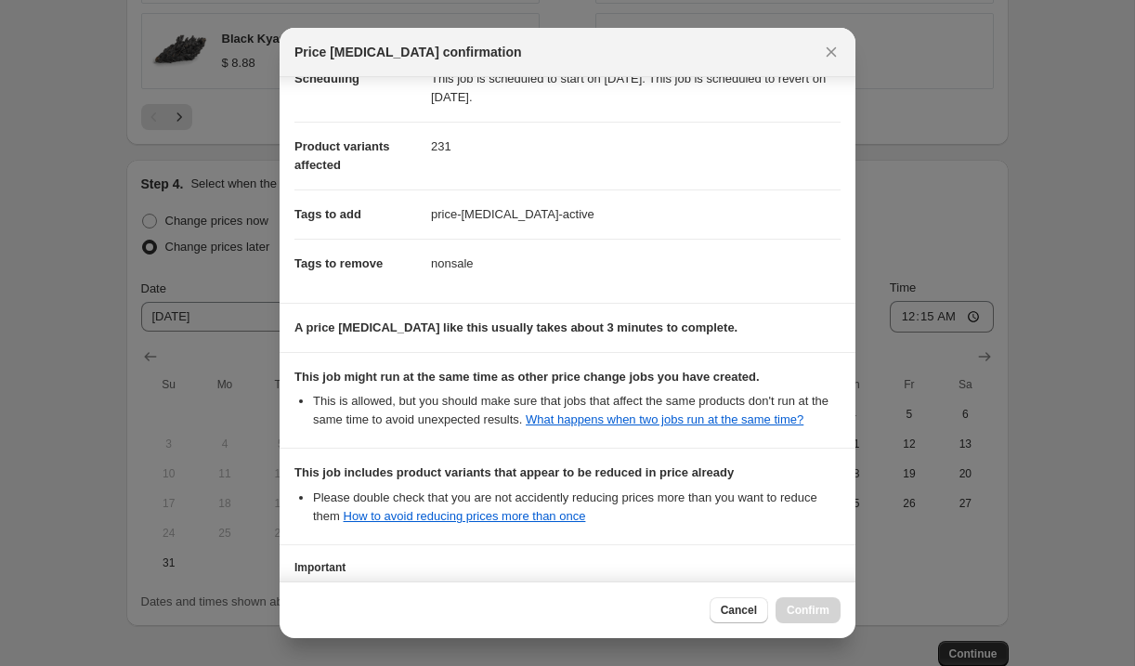
scroll to position [344, 0]
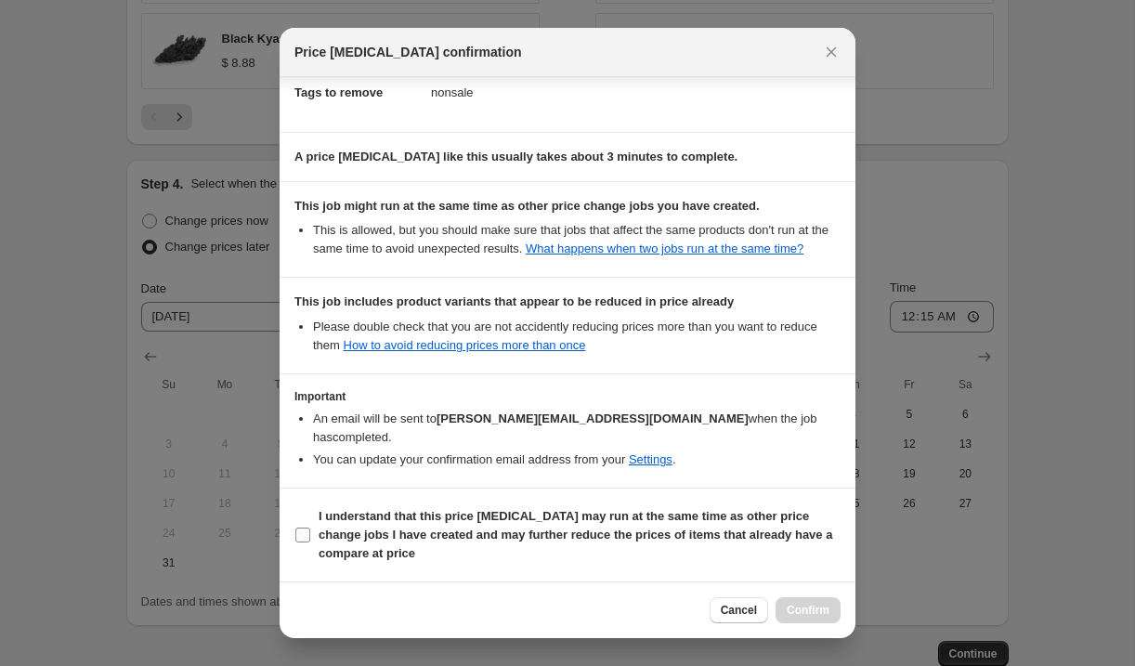
click at [304, 534] on input "I understand that this price change job may run at the same time as other price…" at bounding box center [302, 535] width 15 height 15
checkbox input "true"
click at [794, 608] on span "Confirm" at bounding box center [808, 610] width 43 height 15
